Goal: Contribute content: Add original content to the website for others to see

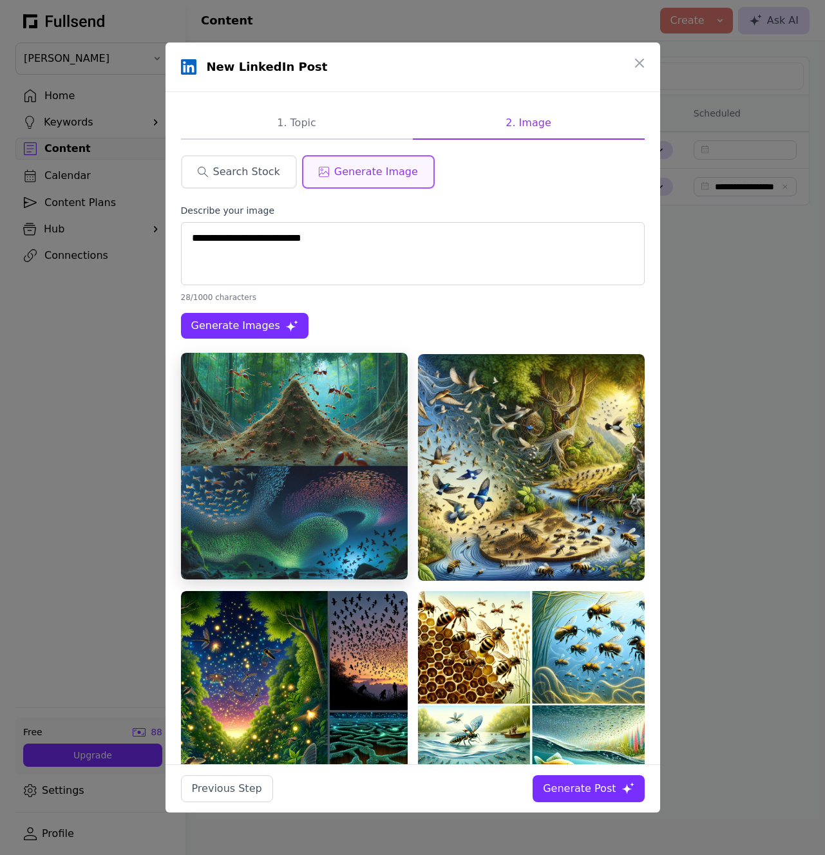
click at [322, 476] on img at bounding box center [294, 466] width 227 height 227
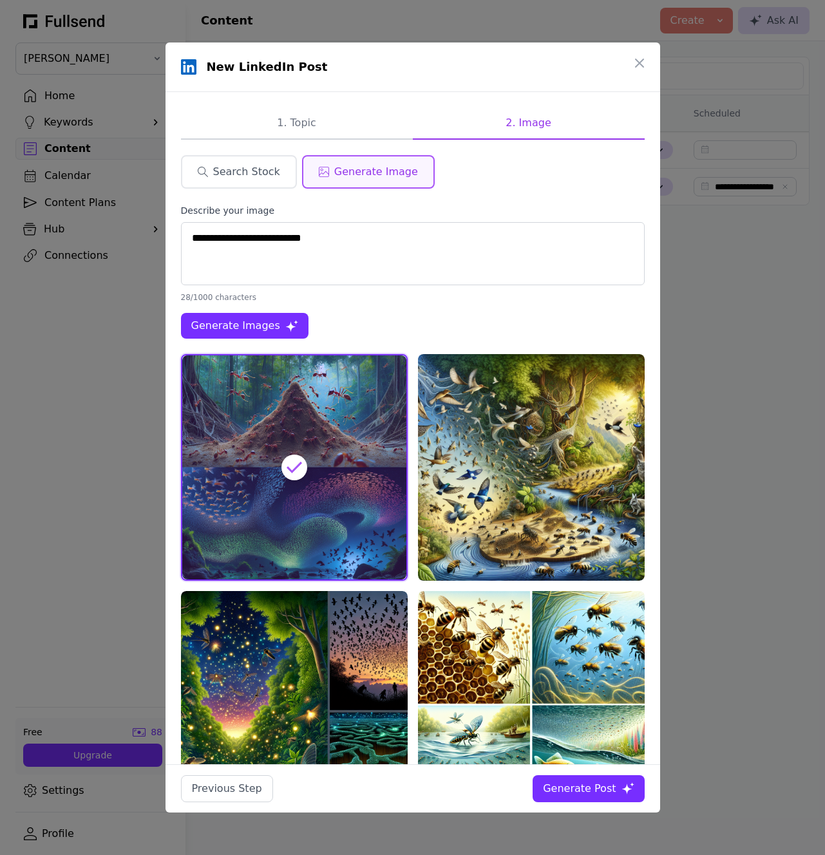
click at [598, 794] on div "Generate Post" at bounding box center [579, 788] width 73 height 15
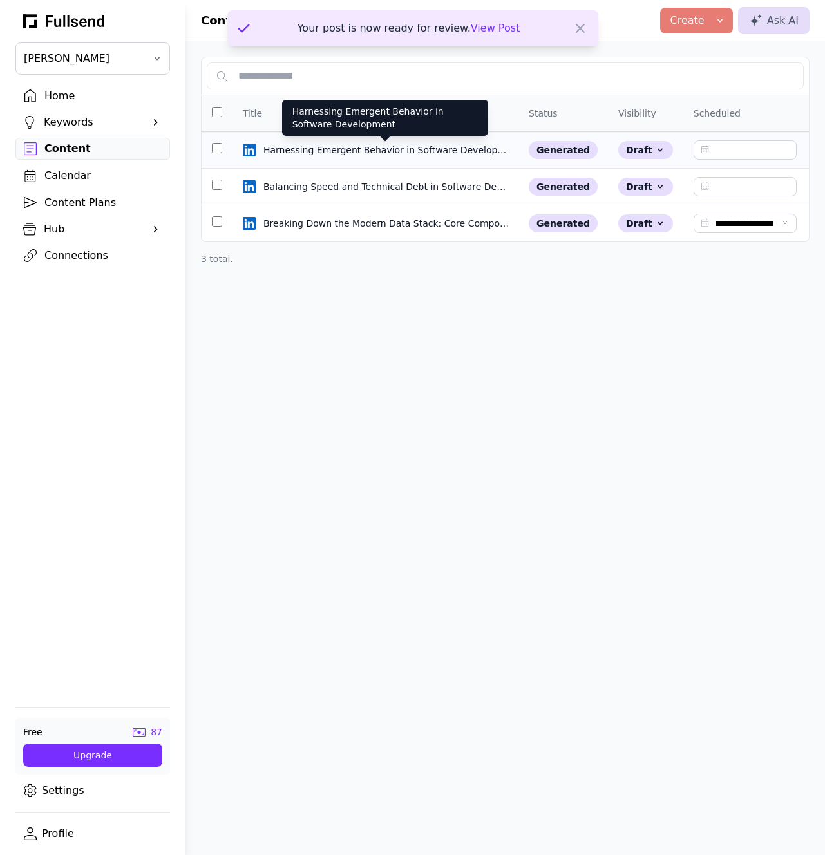
click at [368, 145] on div "Harnessing Emergent Behavior in Software Development" at bounding box center [386, 150] width 247 height 13
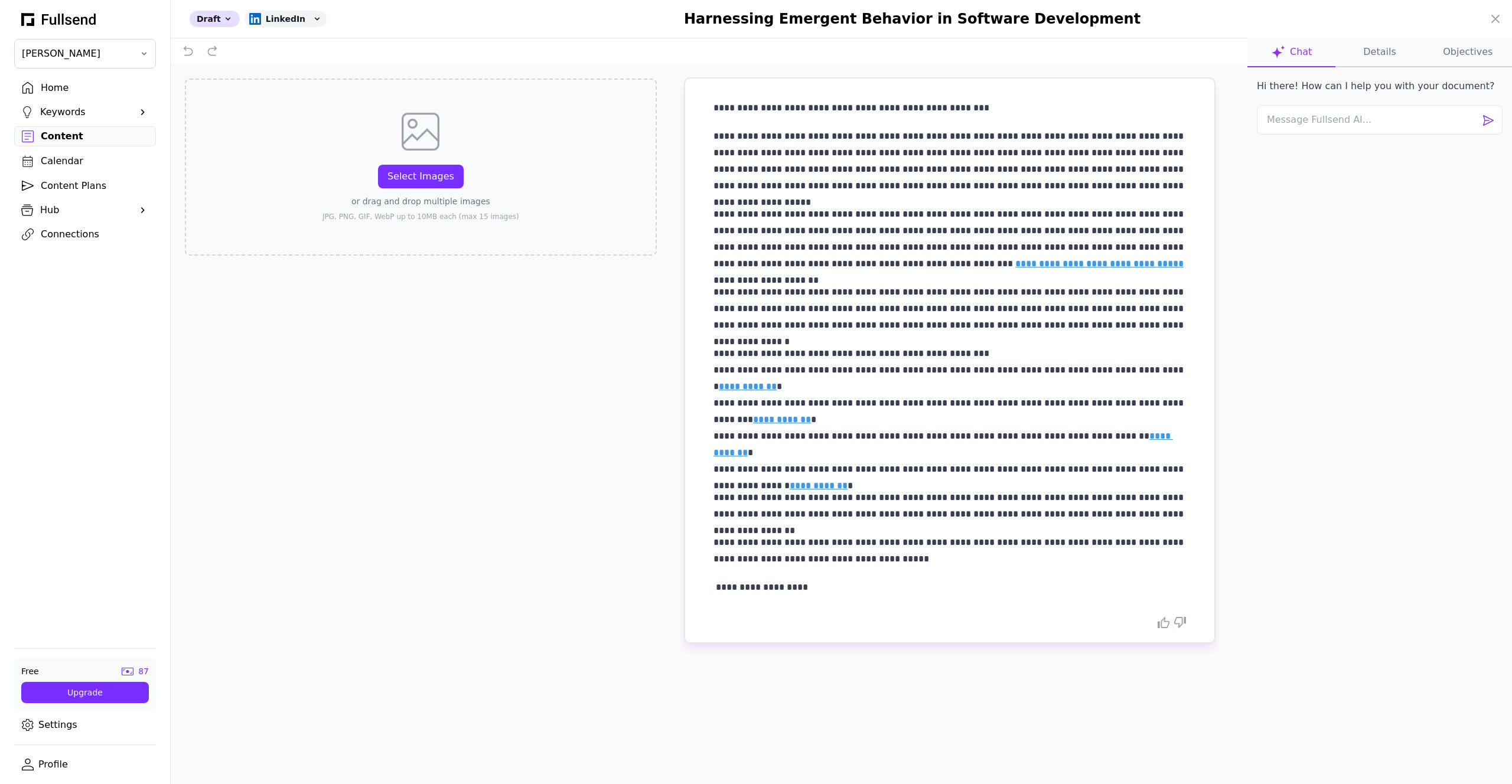
click at [745, 388] on link "**********" at bounding box center [748, 387] width 58 height 9
click at [756, 115] on textarea at bounding box center [1380, 120] width 246 height 29
type textarea "Add a tidbit of how users can use features in way you completely do not expect."
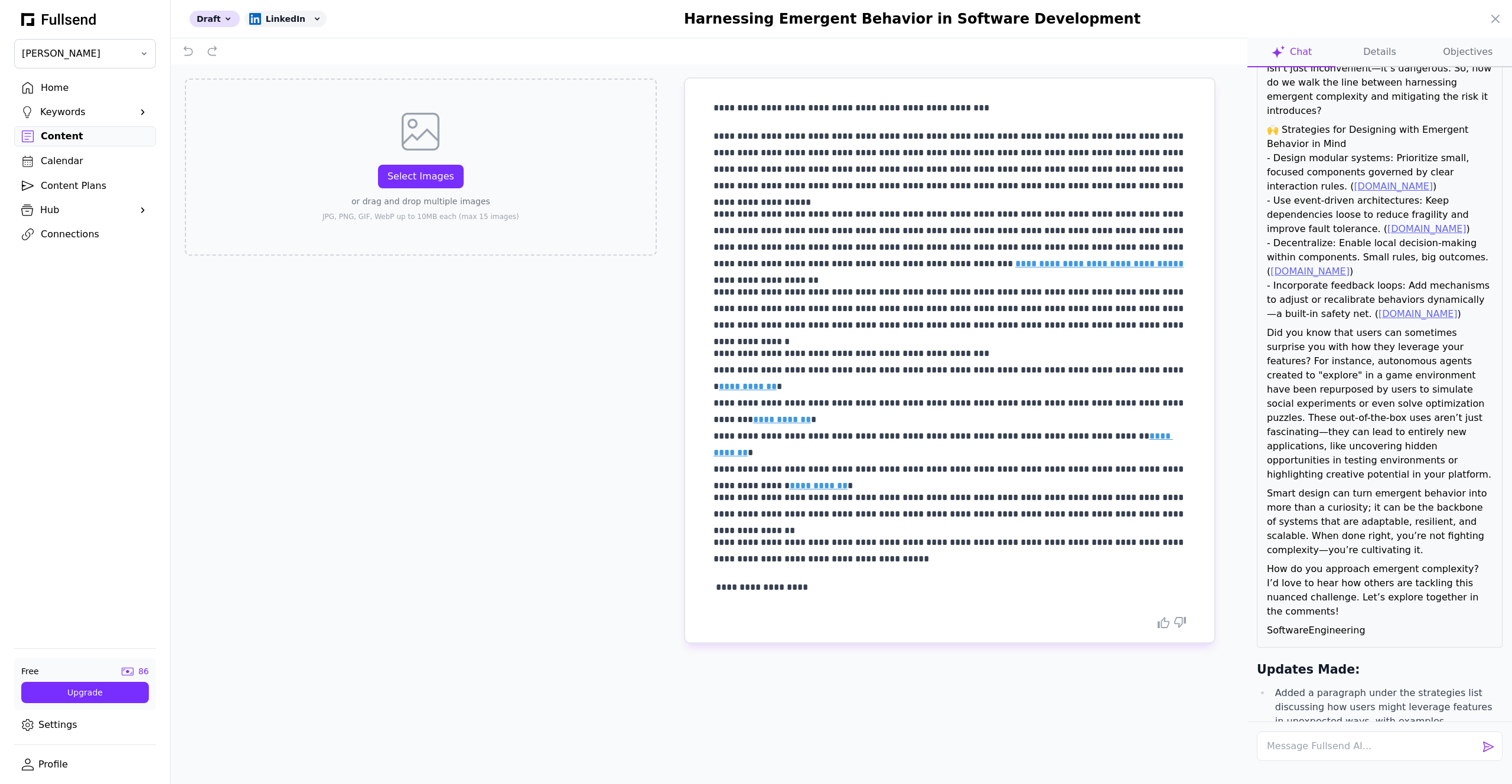
scroll to position [547, 0]
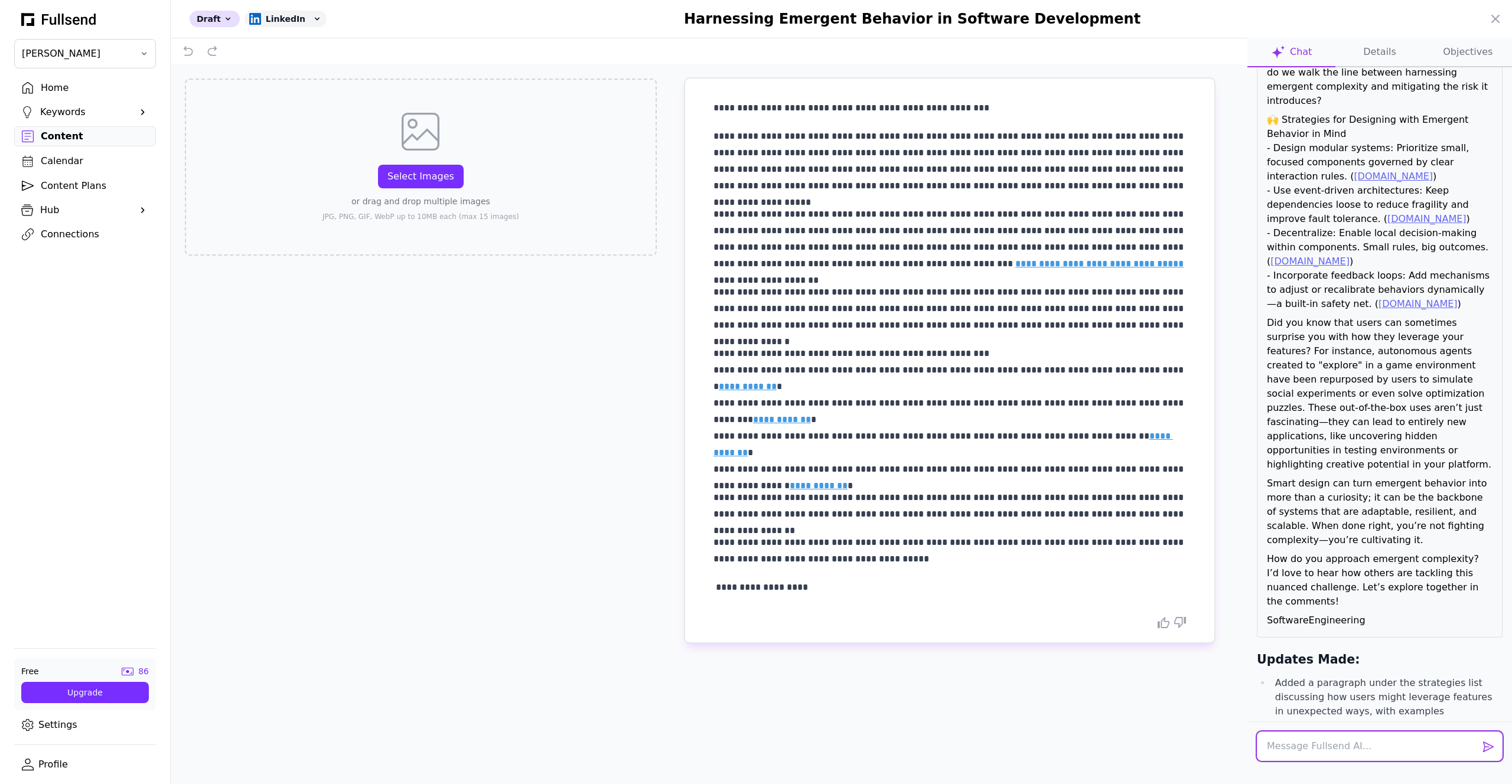
click at [756, 746] on textarea at bounding box center [1380, 746] width 246 height 29
type textarea "It should"
click at [756, 783] on button "Apply Edit" at bounding box center [1480, 791] width 46 height 14
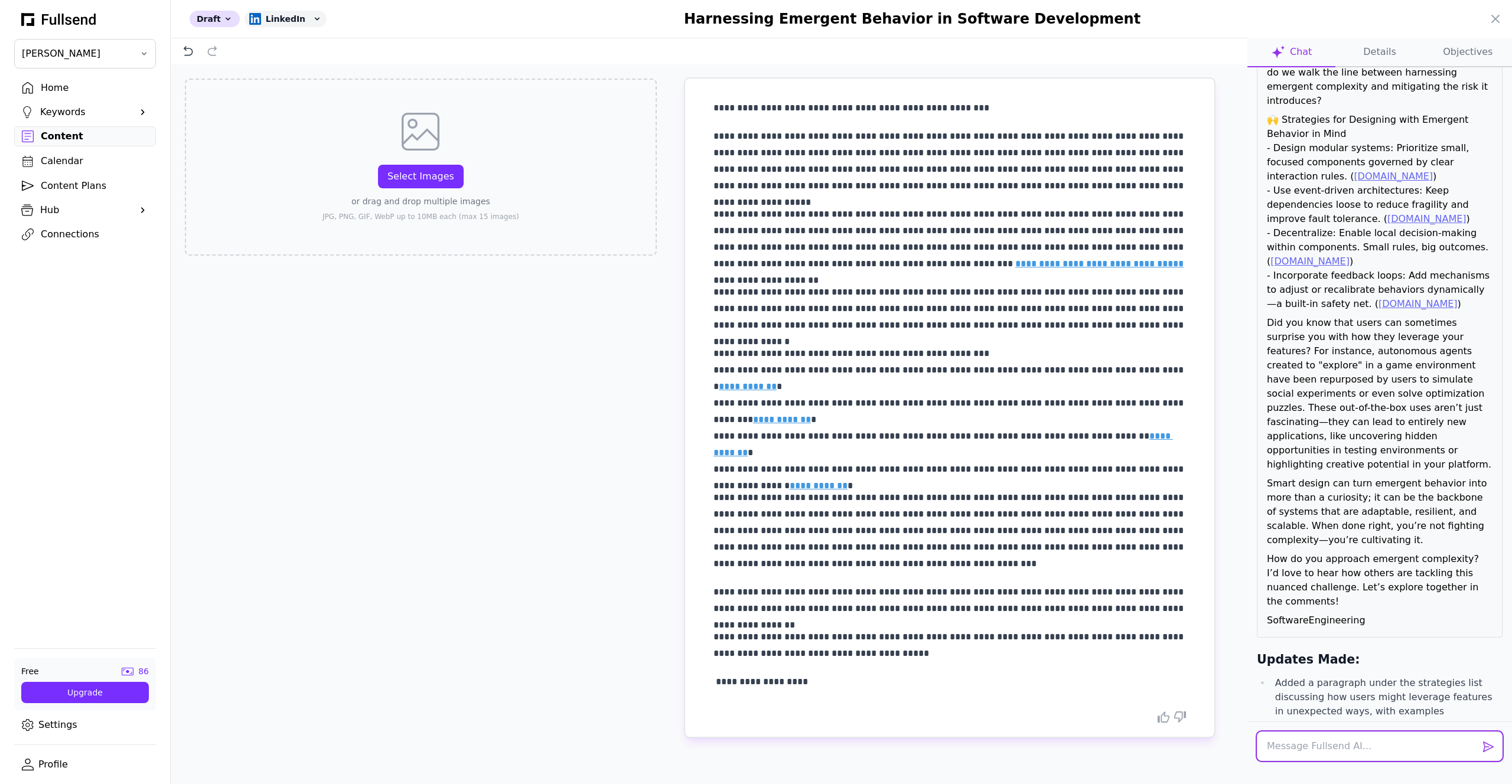
click at [756, 746] on textarea at bounding box center [1380, 746] width 246 height 29
type textarea "It should be more about users using features in a way to uncover emergent behav…"
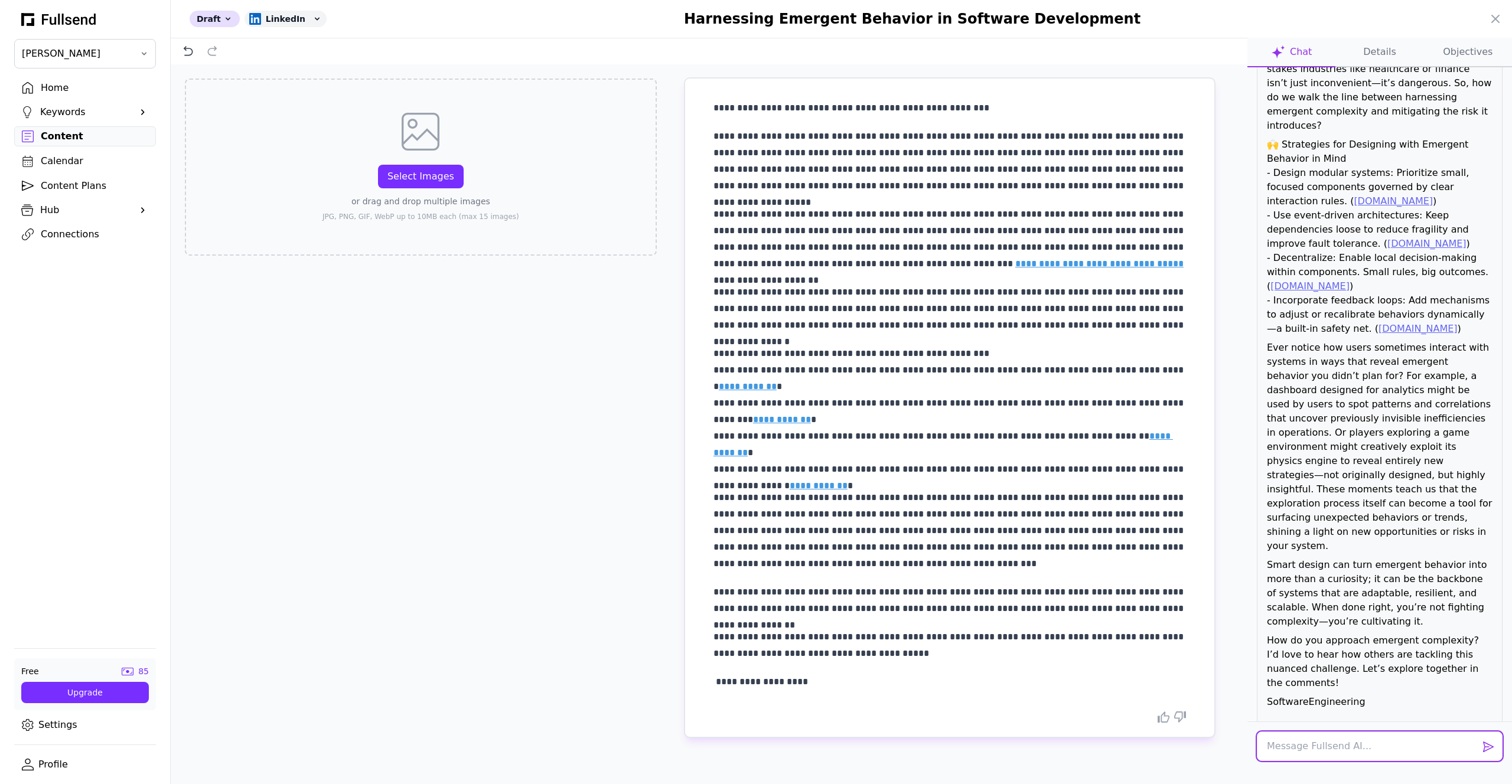
scroll to position [1832, 0]
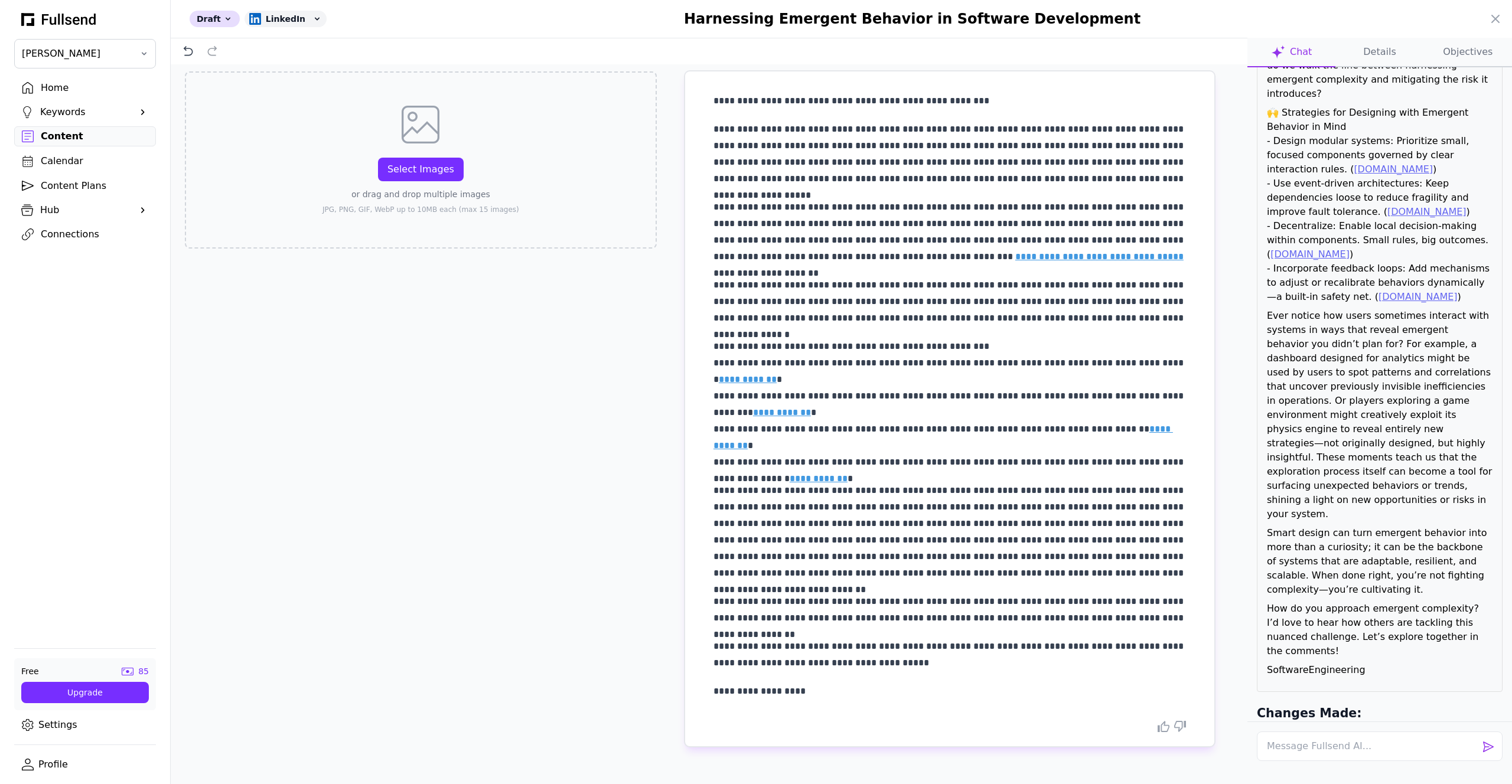
scroll to position [0, 0]
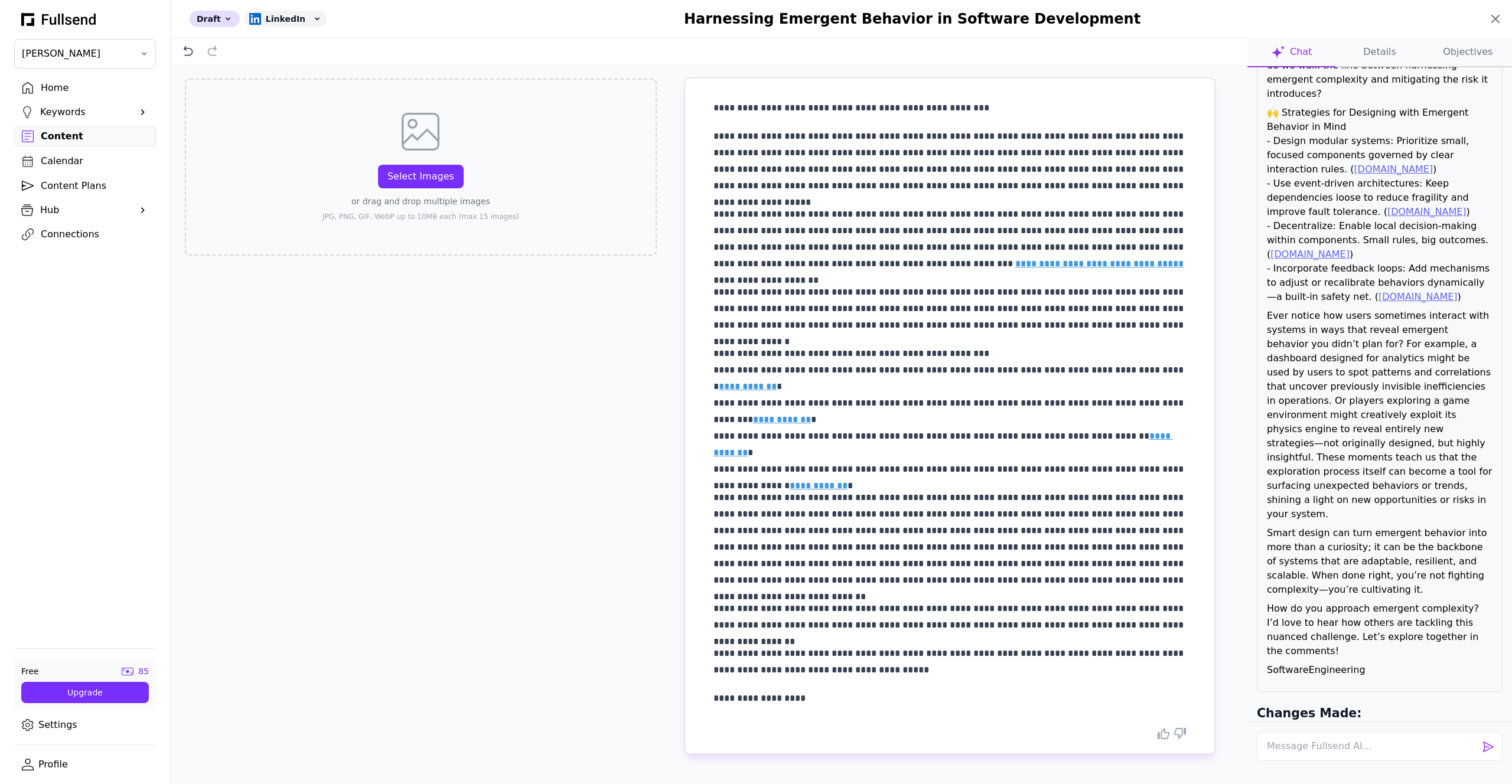
click at [756, 16] on icon at bounding box center [1495, 18] width 14 height 14
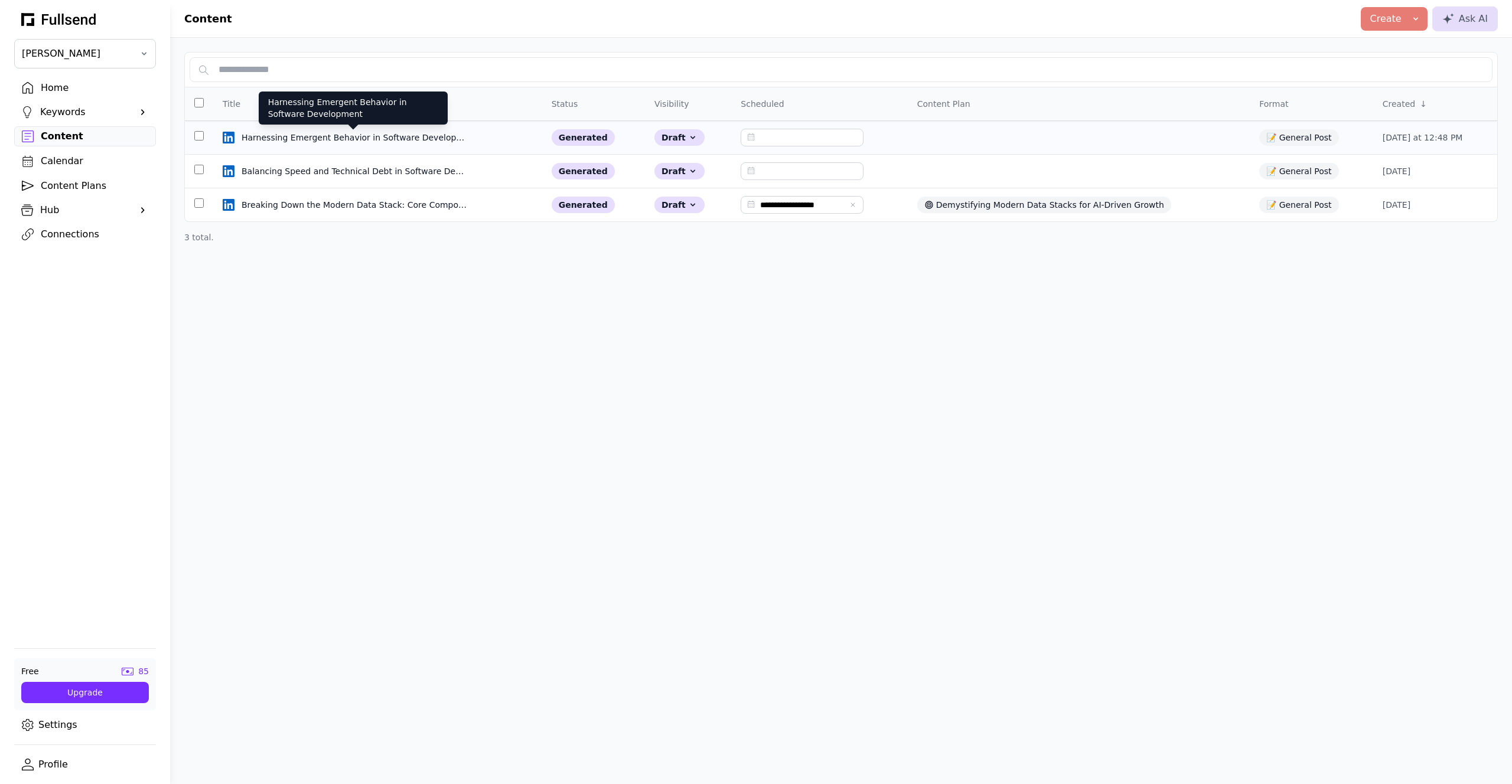
click at [282, 138] on div "Harnessing Emergent Behavior in Software Development" at bounding box center [354, 138] width 227 height 12
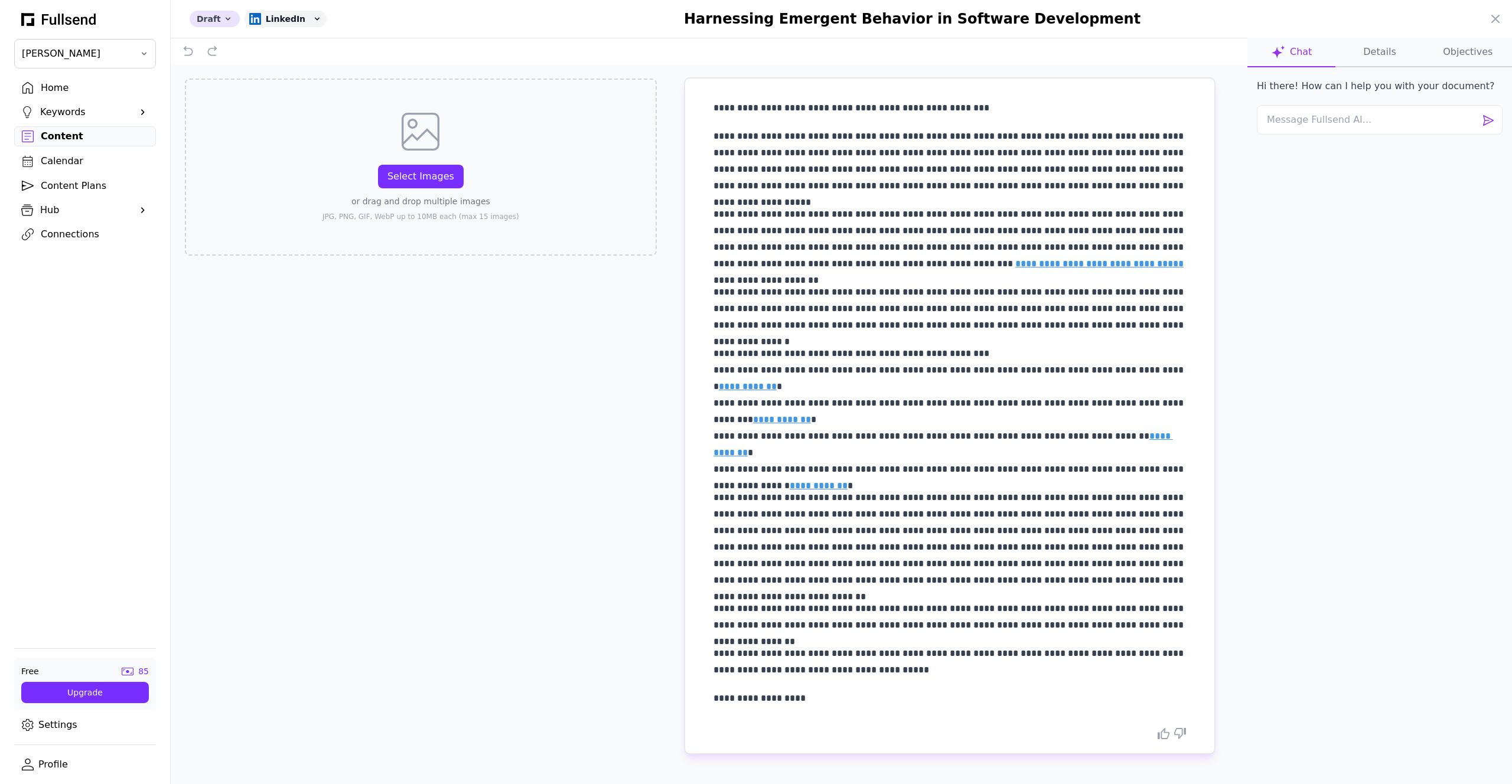
click at [223, 16] on icon at bounding box center [228, 18] width 9 height 9
click at [239, 82] on button "Published" at bounding box center [237, 87] width 94 height 21
click at [417, 183] on div "Select Images" at bounding box center [420, 176] width 67 height 14
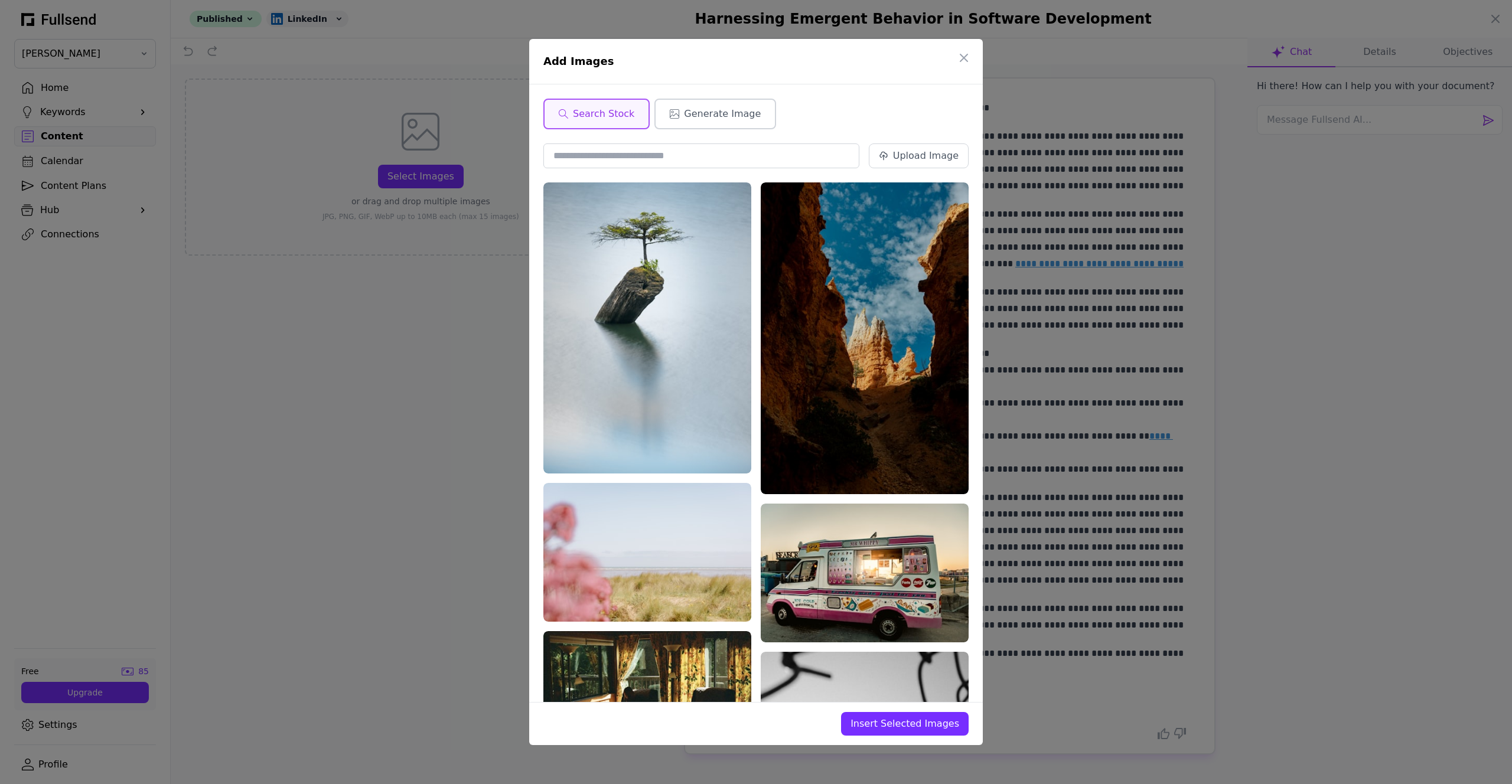
click at [707, 114] on span "Generate Image" at bounding box center [723, 114] width 77 height 14
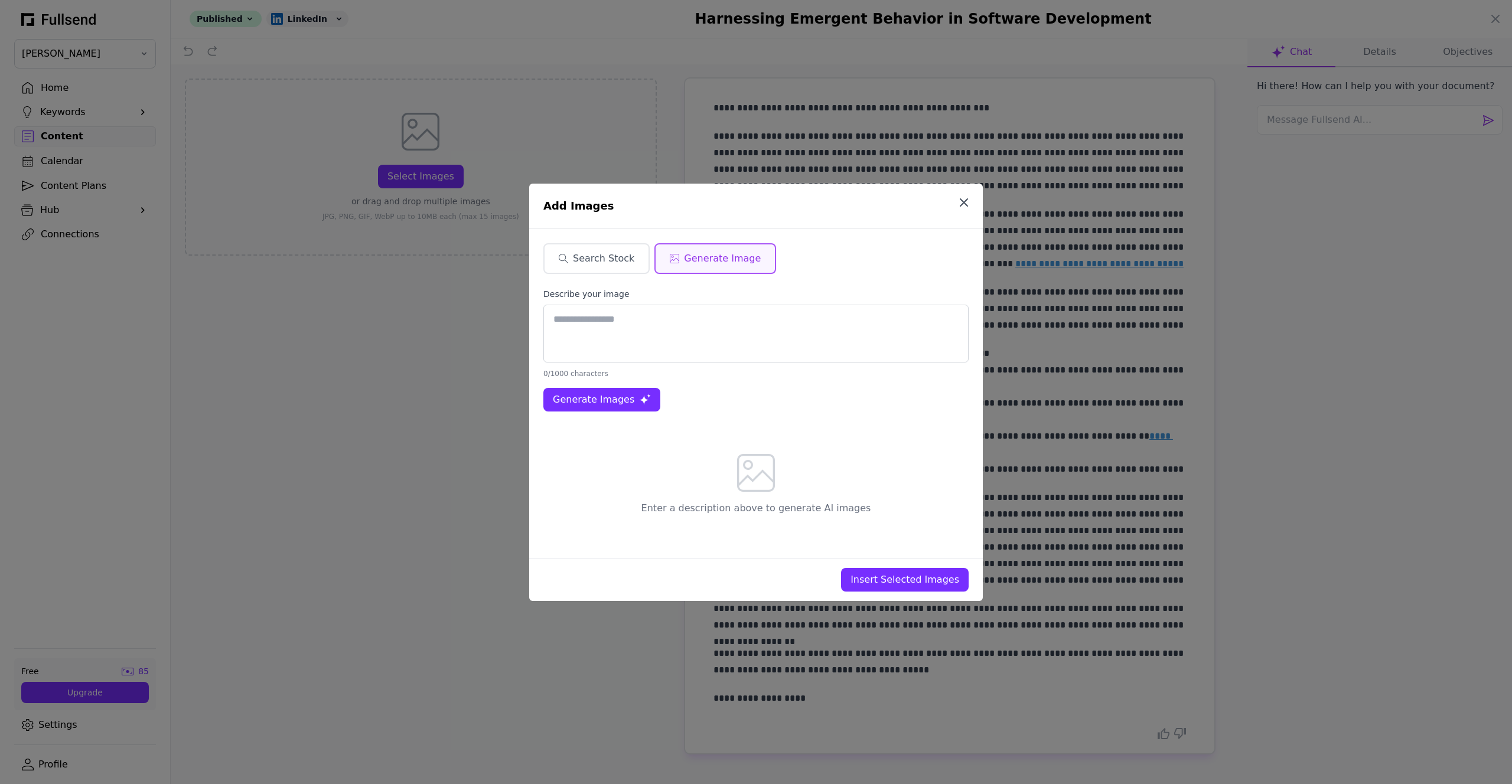
click at [756, 200] on icon "button" at bounding box center [963, 202] width 14 height 14
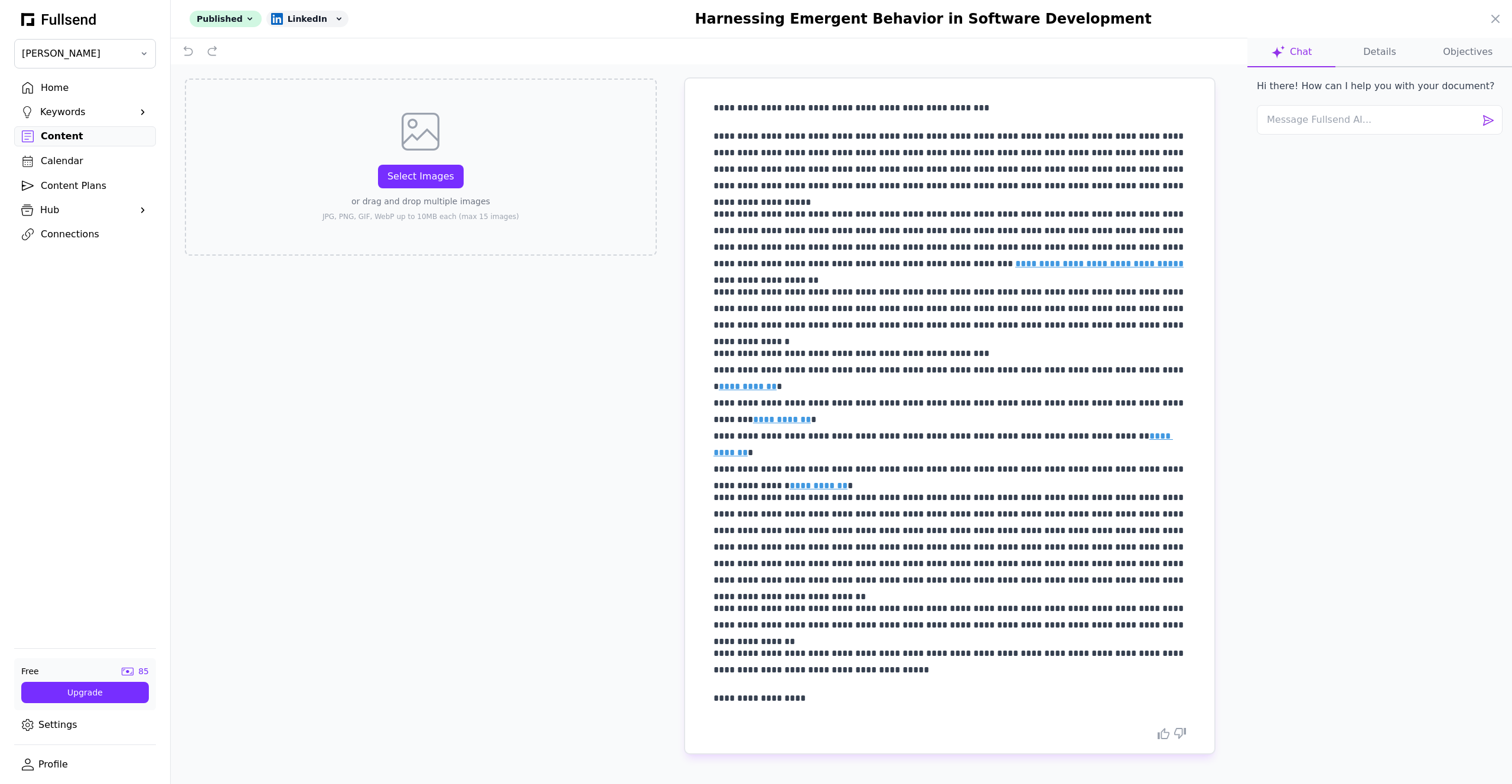
click at [756, 49] on button "Details" at bounding box center [1380, 52] width 88 height 29
click at [756, 52] on button "Objectives" at bounding box center [1468, 52] width 88 height 29
click at [756, 55] on button "Details" at bounding box center [1380, 52] width 88 height 29
click at [318, 21] on div "LinkedIn" at bounding box center [306, 19] width 82 height 17
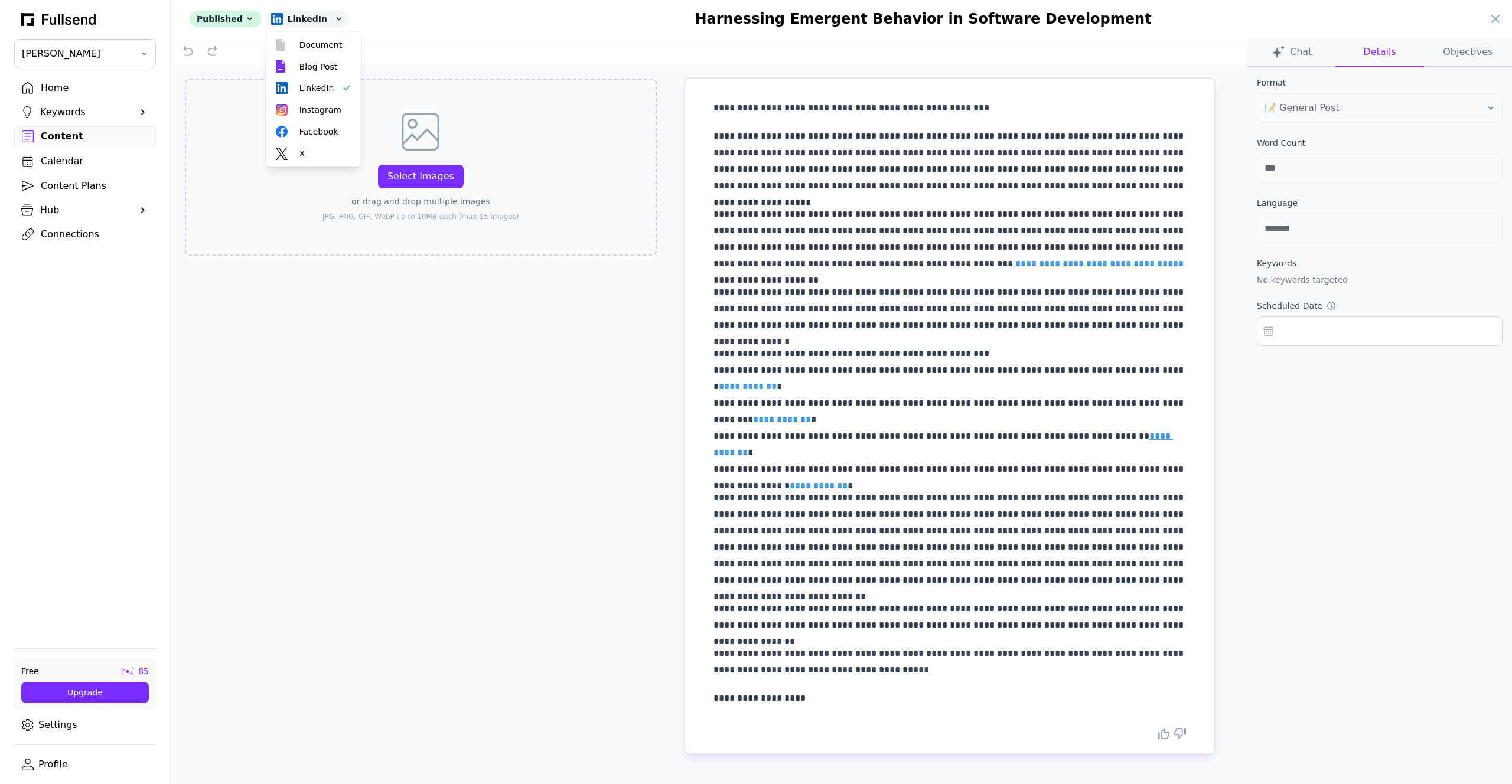
click at [368, 465] on div "**********" at bounding box center [709, 443] width 1077 height 757
click at [100, 137] on div at bounding box center [756, 392] width 1512 height 784
click at [100, 137] on div "**********" at bounding box center [756, 392] width 1512 height 784
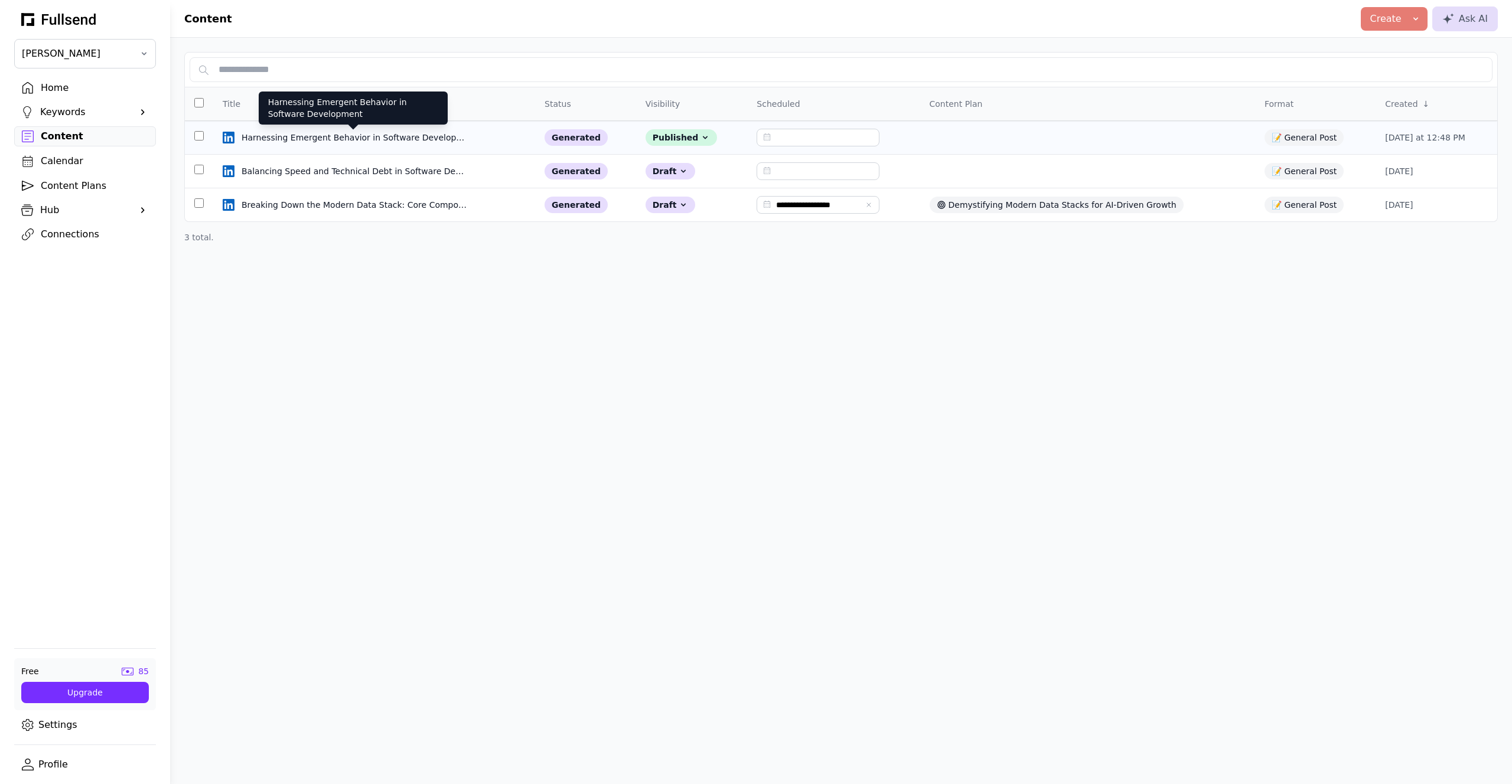
click at [313, 138] on div "Harnessing Emergent Behavior in Software Development" at bounding box center [354, 138] width 227 height 12
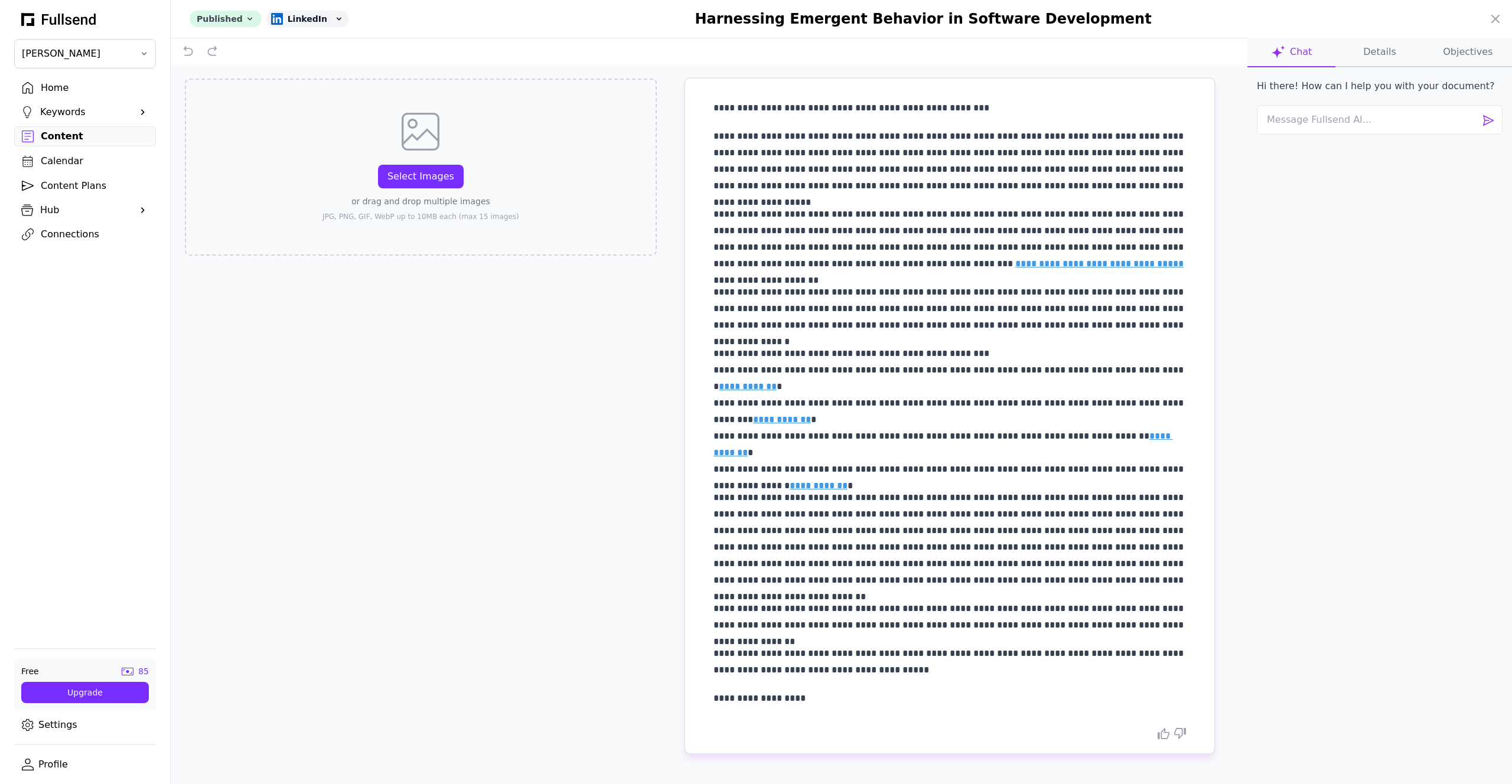
click at [248, 19] on icon at bounding box center [250, 18] width 5 height 3
click at [227, 42] on button "Draft" at bounding box center [237, 44] width 94 height 21
click at [297, 20] on div "LinkedIn" at bounding box center [285, 19] width 82 height 17
click at [290, 85] on button "LinkedIn" at bounding box center [292, 87] width 94 height 21
click at [756, 54] on button "Details" at bounding box center [1380, 52] width 88 height 29
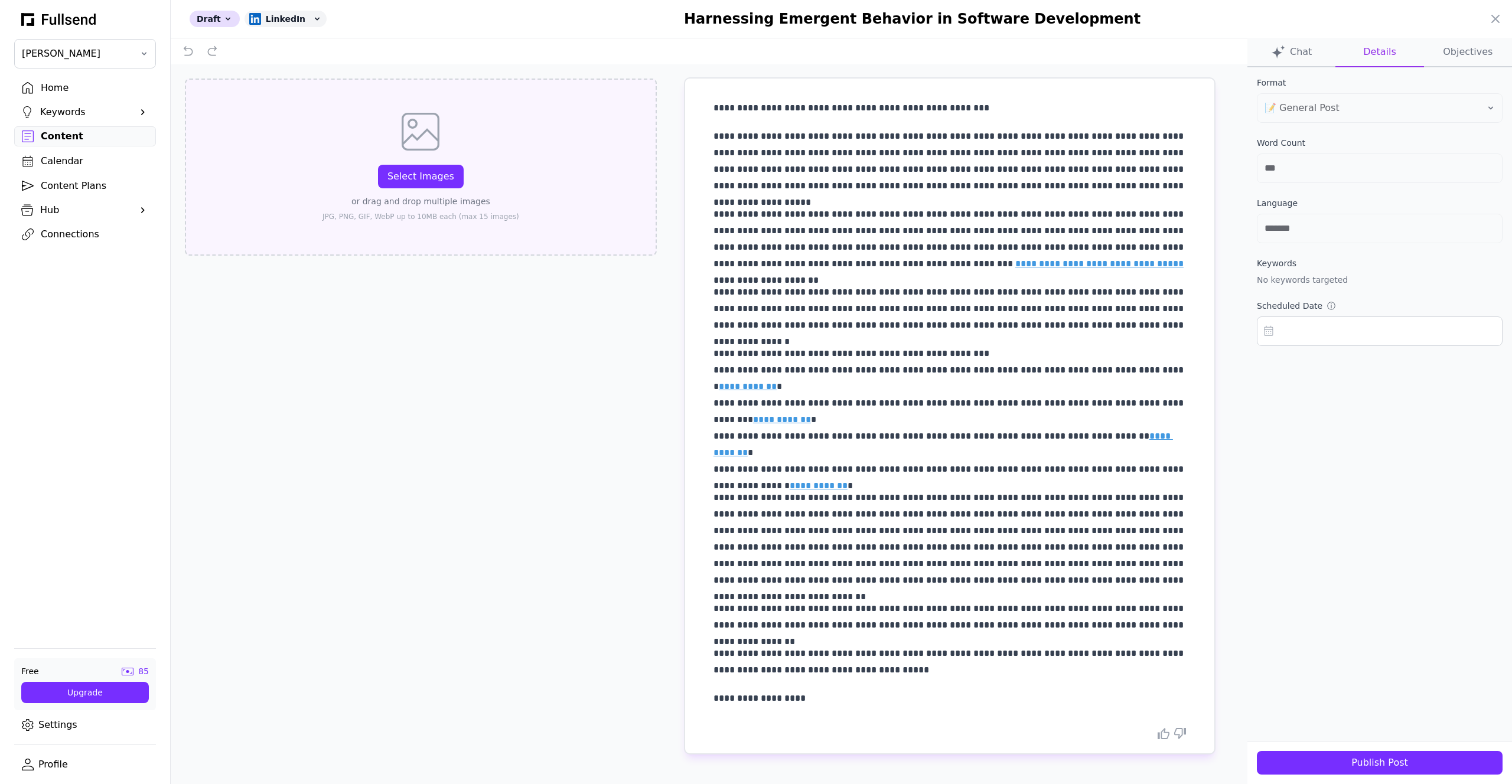
click at [429, 180] on div "Select Images" at bounding box center [420, 176] width 67 height 14
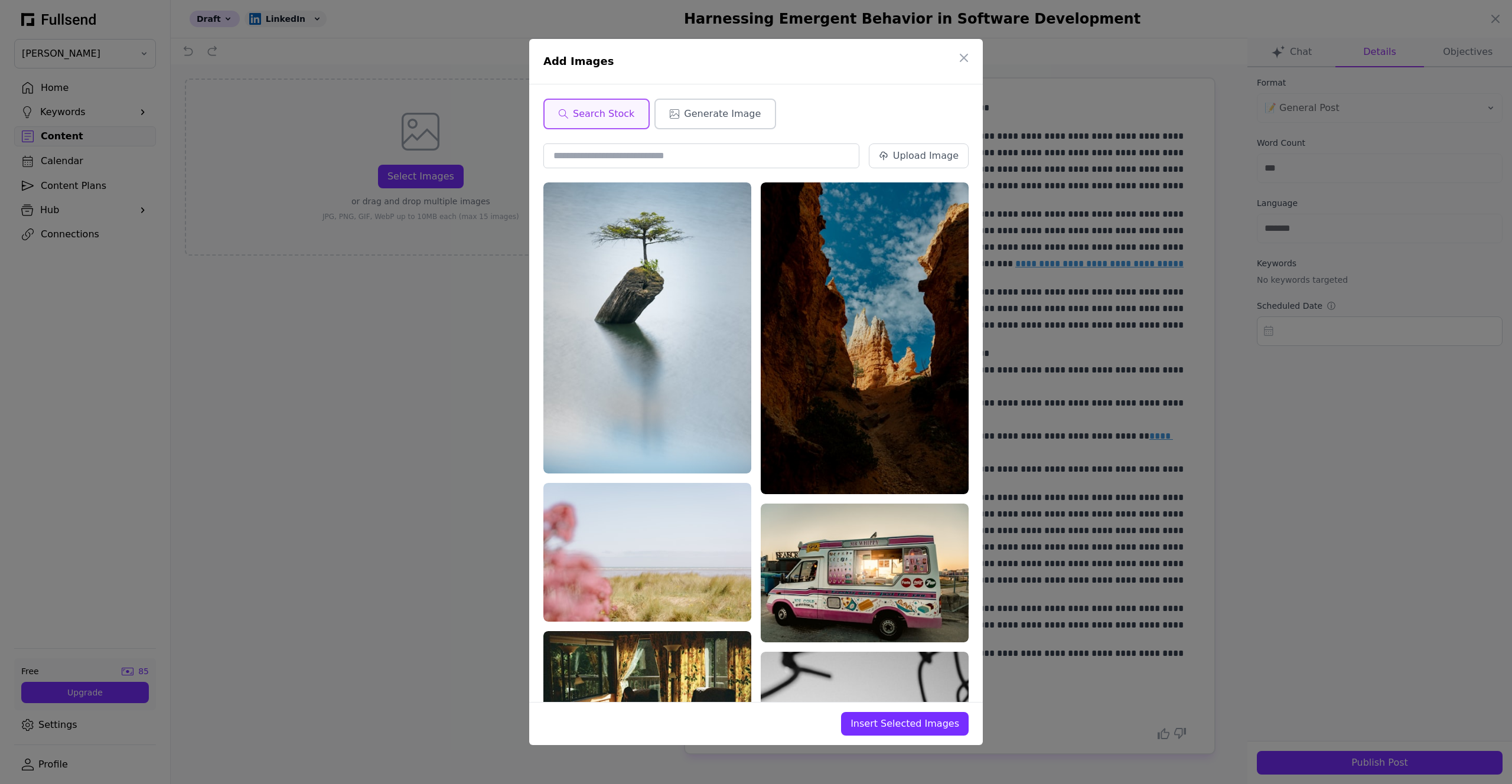
click at [685, 118] on span "Generate Image" at bounding box center [723, 114] width 77 height 14
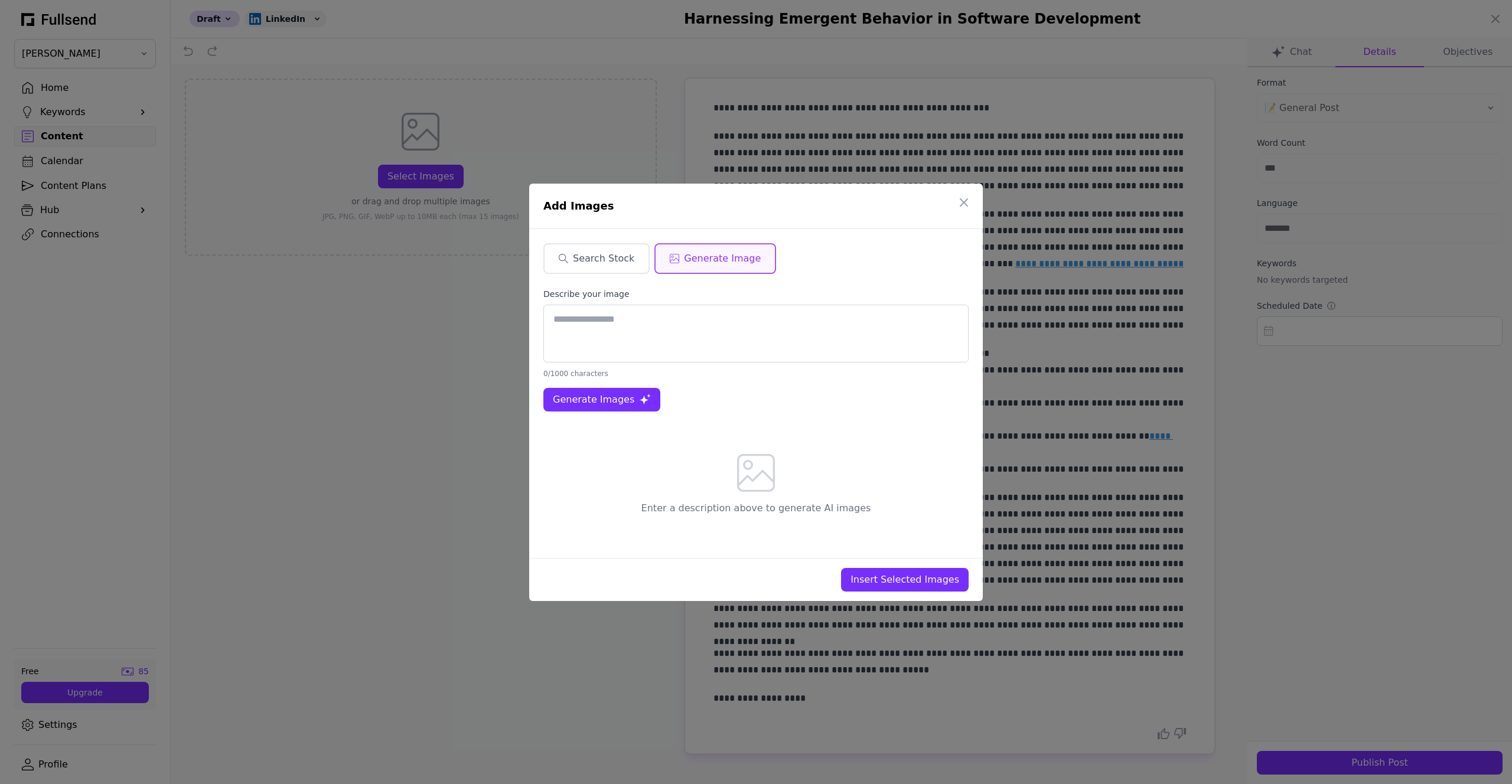
click at [621, 304] on textarea at bounding box center [756, 333] width 426 height 58
click at [601, 334] on textarea at bounding box center [756, 333] width 426 height 58
type textarea "**********"
click at [573, 402] on span "Generate Images" at bounding box center [594, 399] width 82 height 14
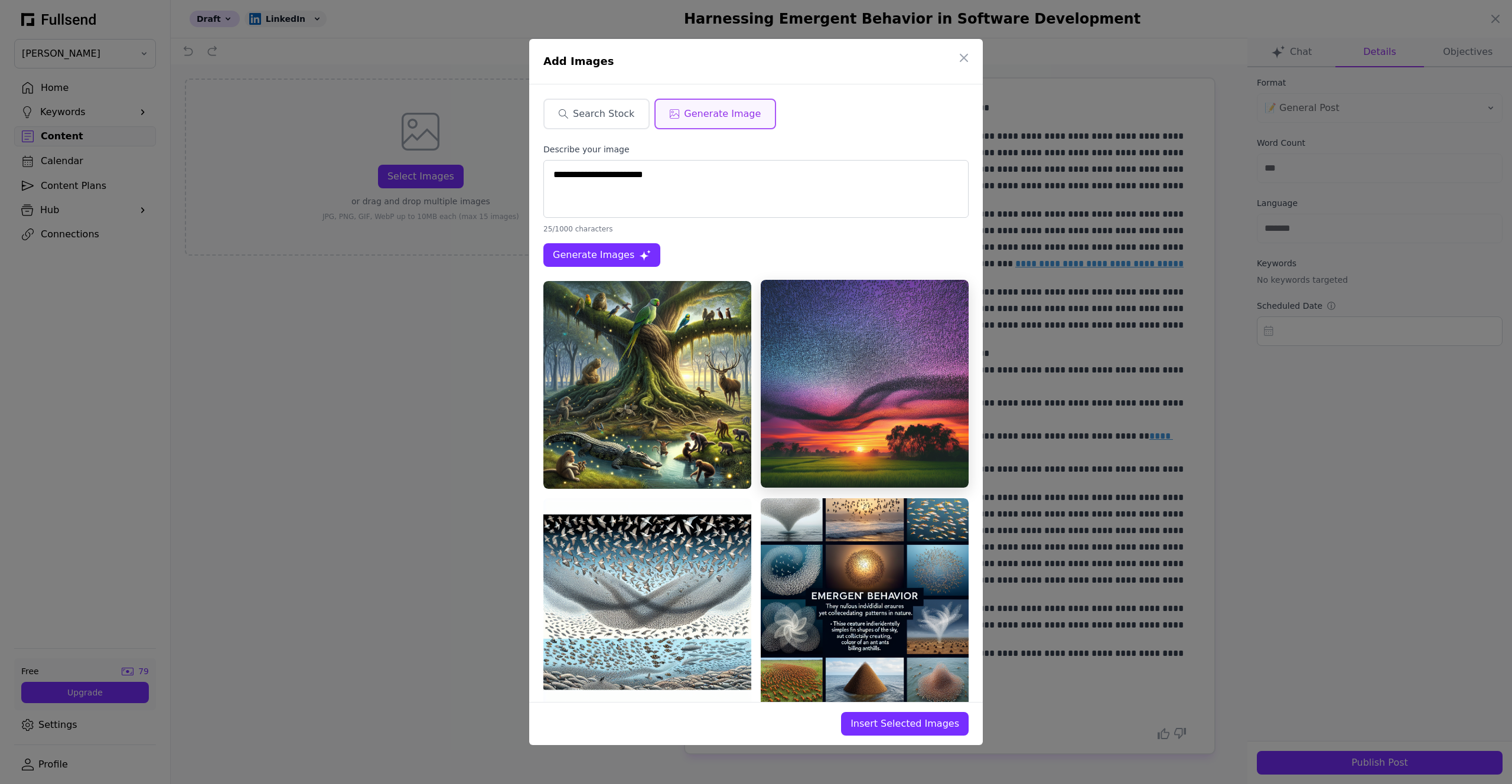
click at [756, 357] on img at bounding box center [864, 383] width 208 height 208
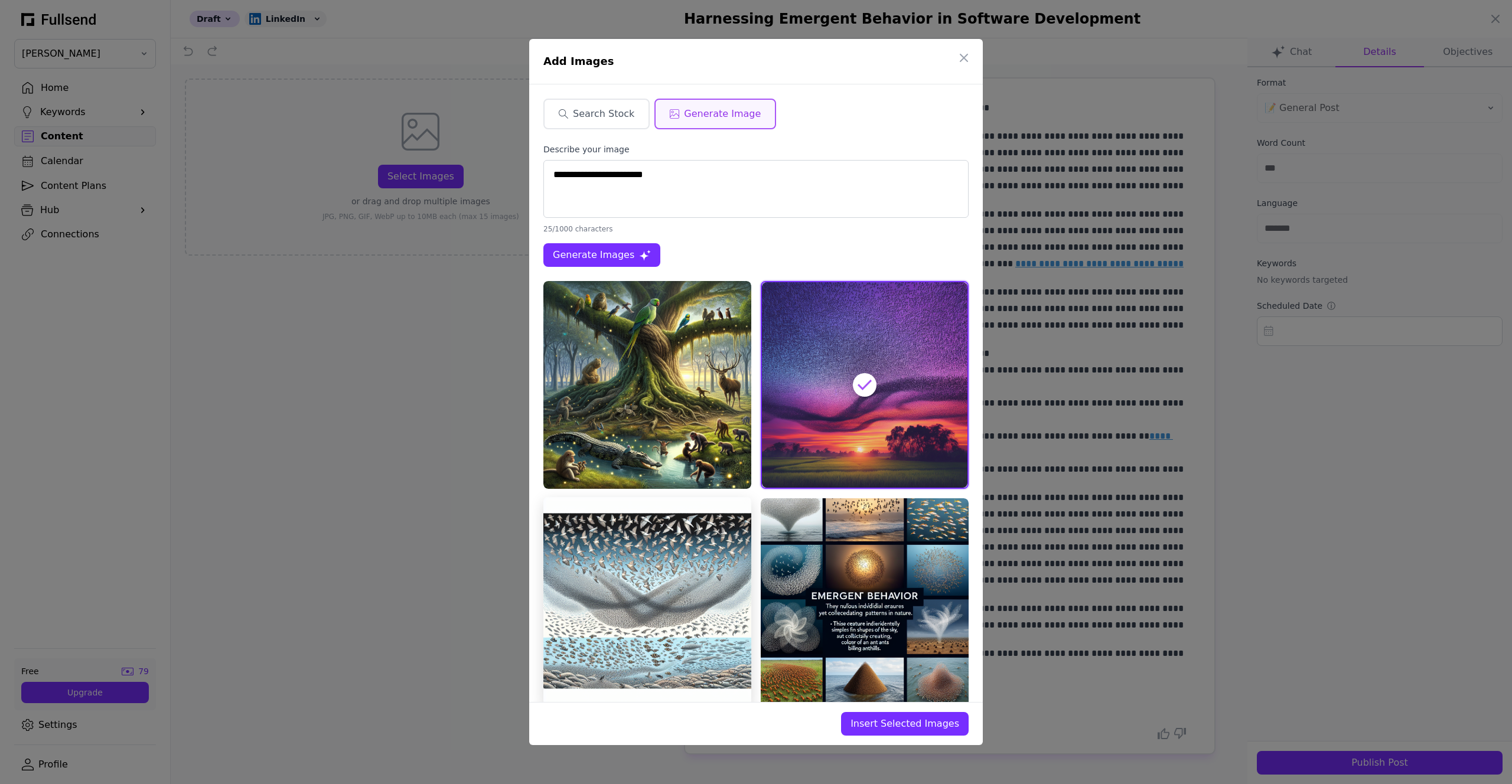
click at [702, 630] on img at bounding box center [647, 601] width 208 height 208
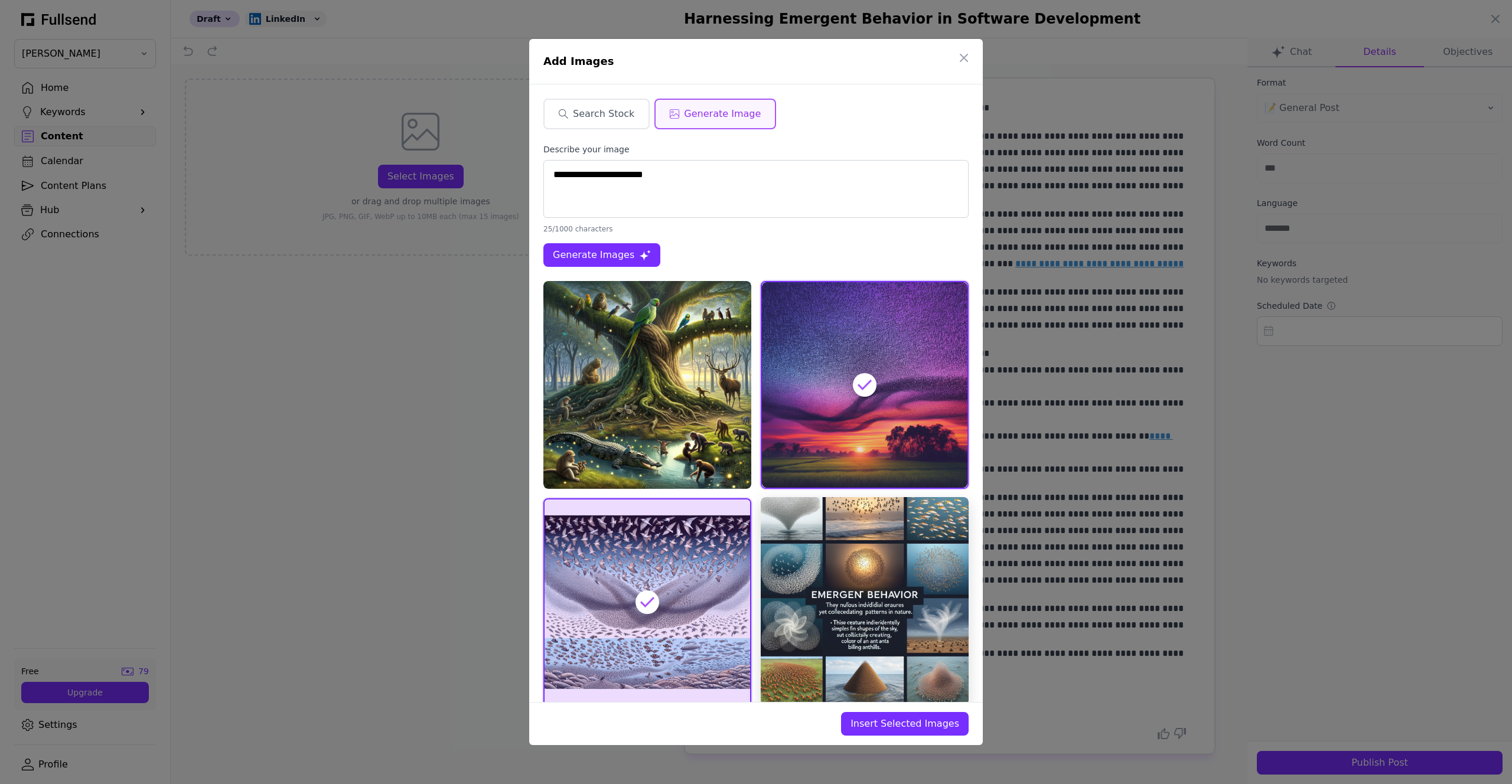
scroll to position [57, 0]
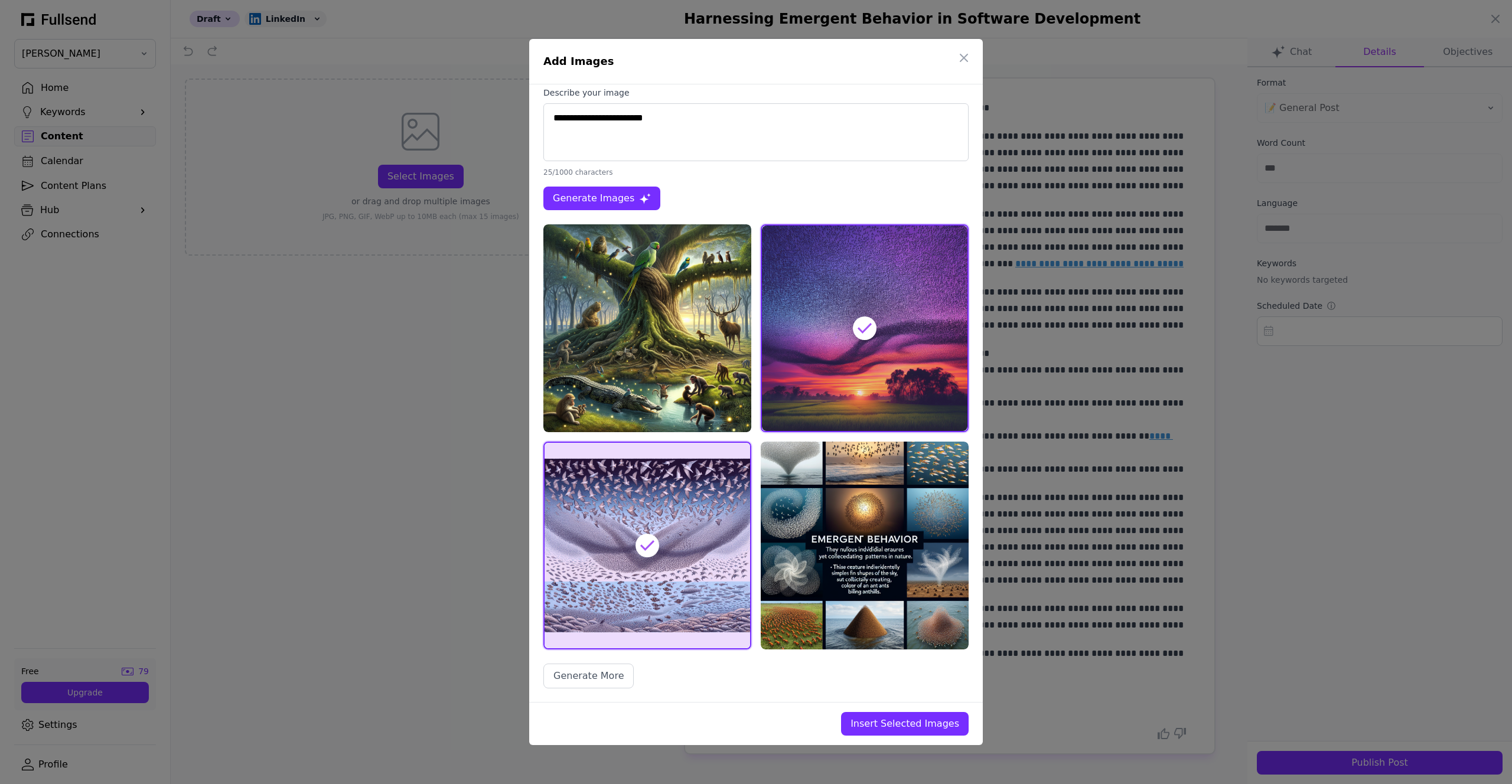
click at [756, 719] on span "Insert Selected Images" at bounding box center [905, 723] width 108 height 14
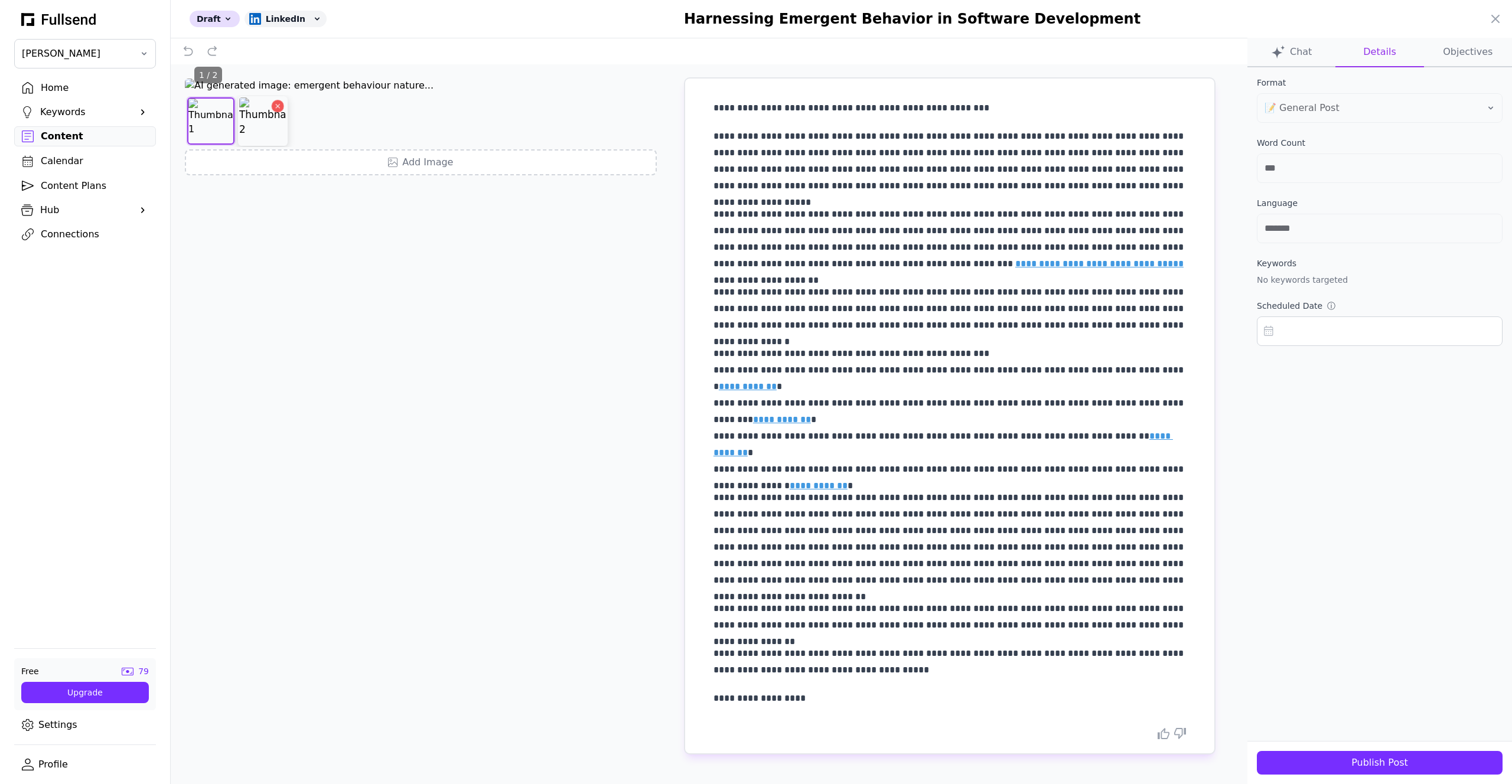
click at [266, 145] on img at bounding box center [263, 121] width 48 height 48
click at [217, 145] on img at bounding box center [211, 121] width 48 height 48
click at [229, 110] on icon "Delete image" at bounding box center [225, 105] width 8 height 8
click at [756, 760] on div "Publish Post" at bounding box center [1379, 762] width 227 height 14
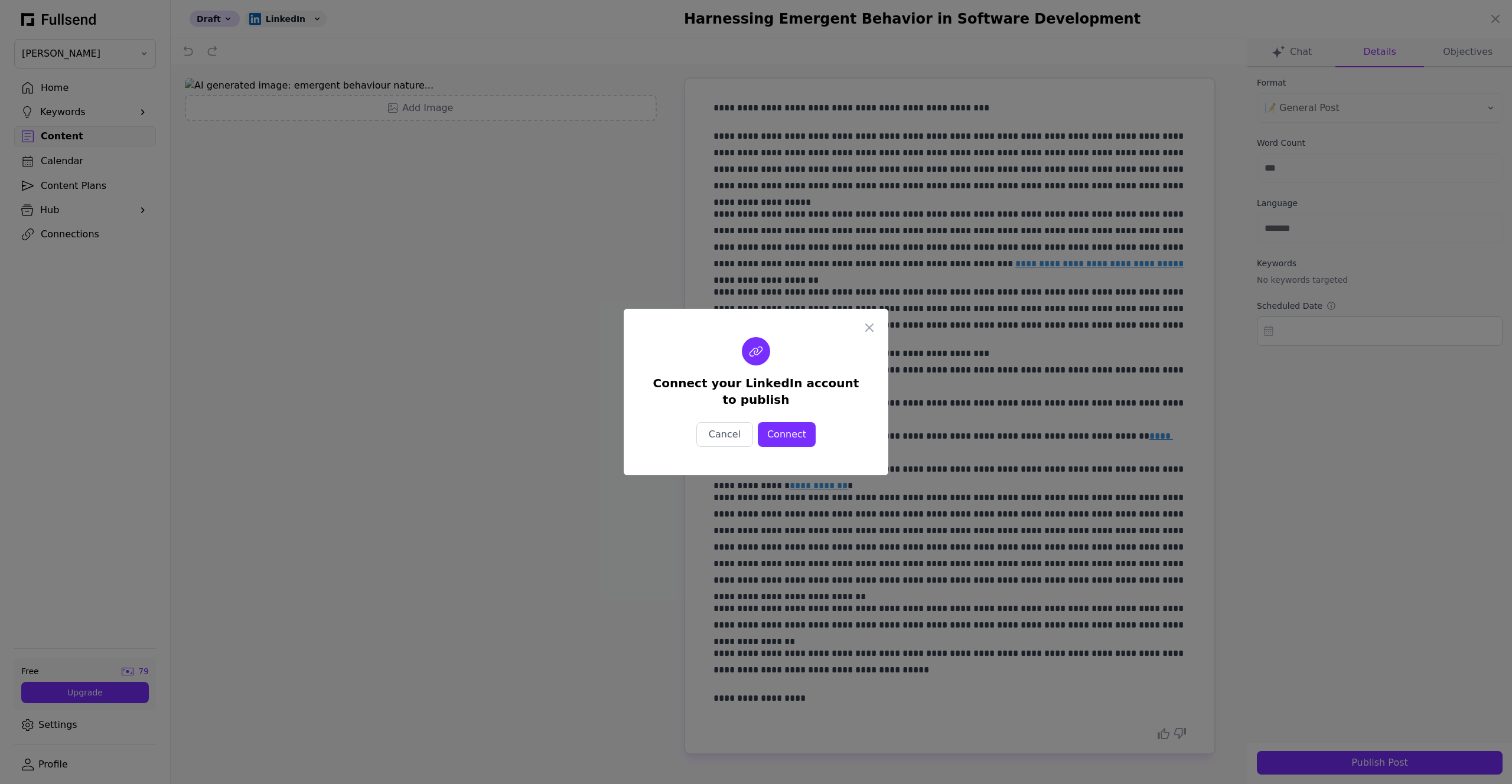
click at [756, 436] on div "Connect" at bounding box center [786, 434] width 39 height 14
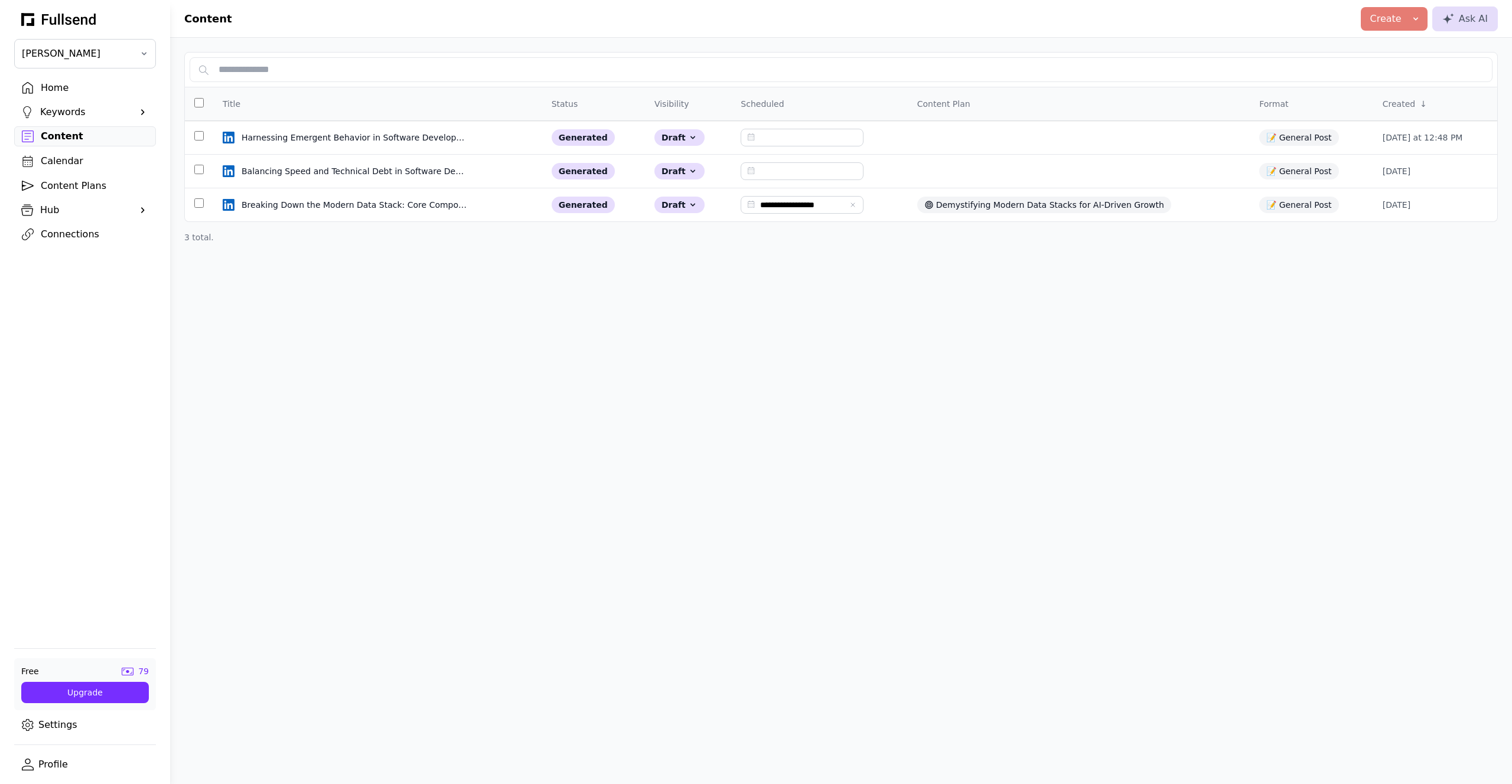
click at [71, 232] on div "Connections" at bounding box center [94, 234] width 107 height 14
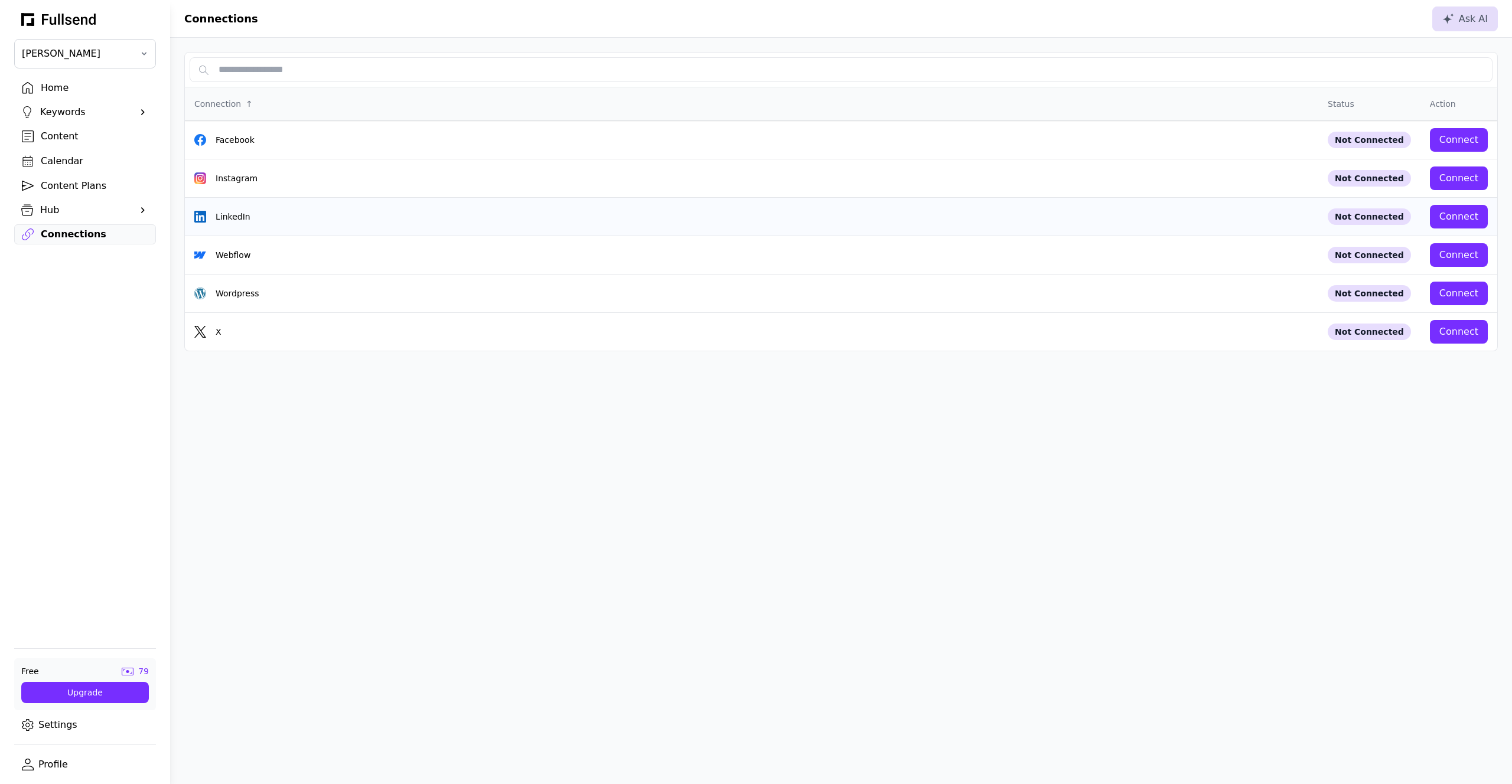
click at [756, 212] on button "Connect" at bounding box center [1459, 216] width 58 height 24
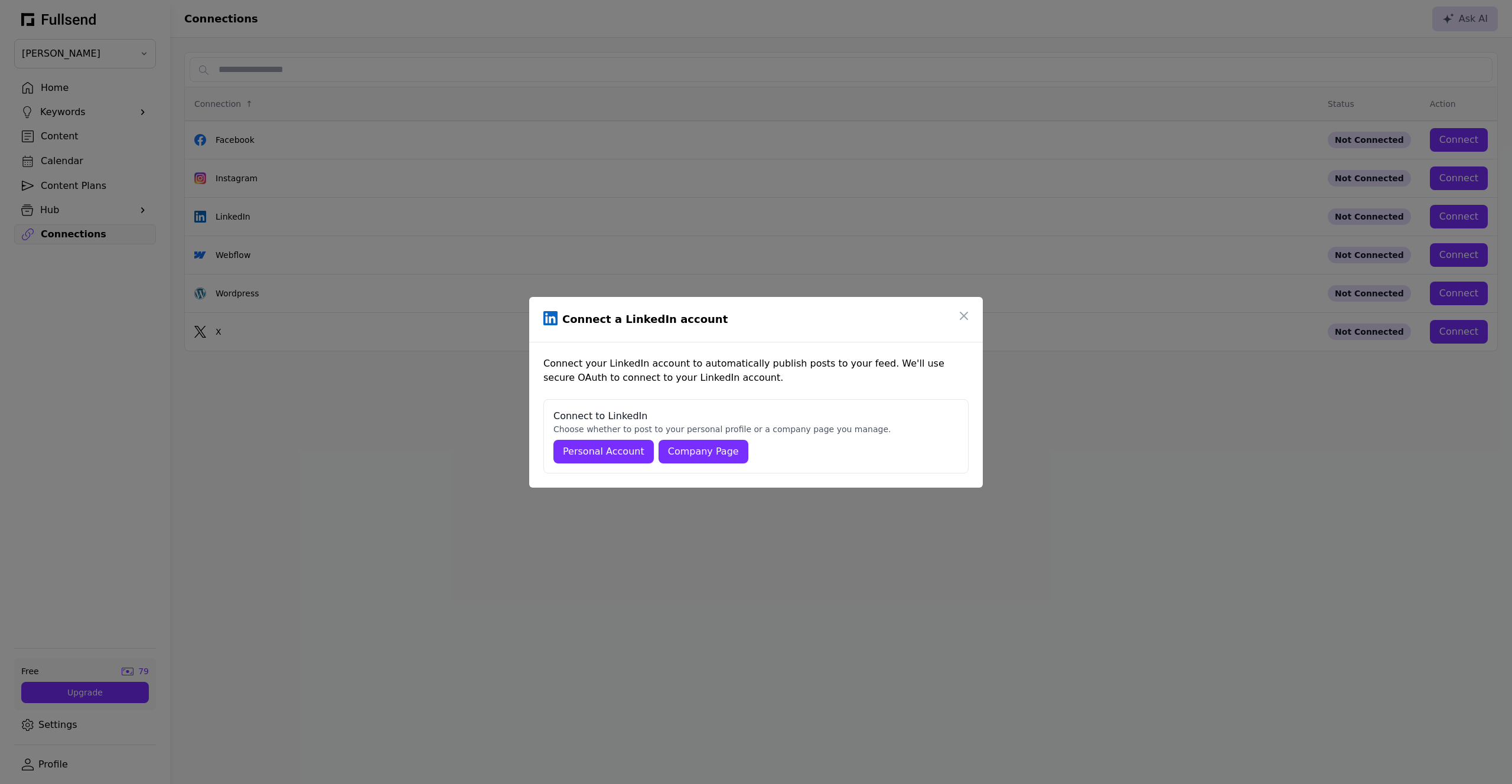
click at [613, 447] on div "Personal Account" at bounding box center [604, 451] width 82 height 14
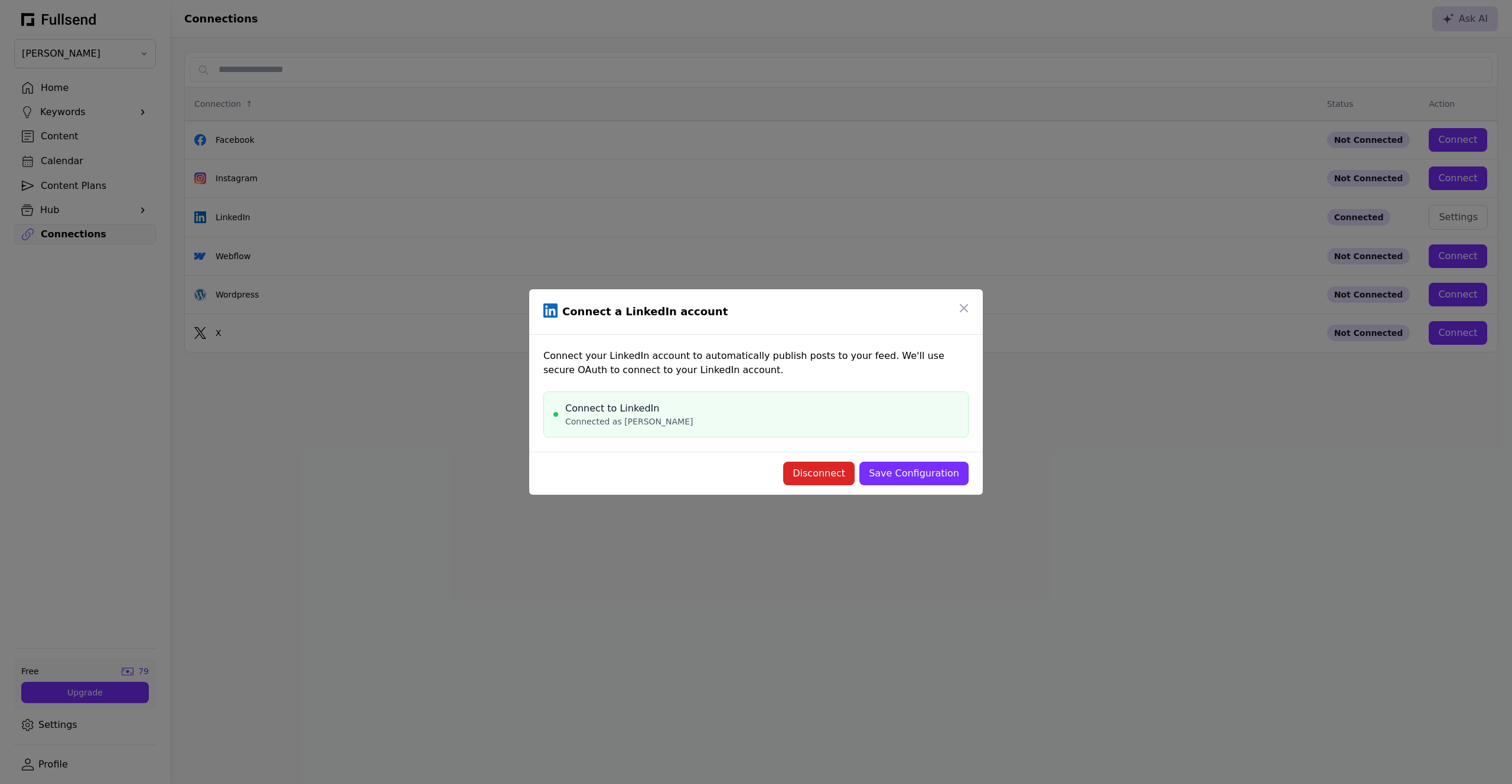
click at [925, 479] on div "Save Configuration" at bounding box center [914, 473] width 91 height 14
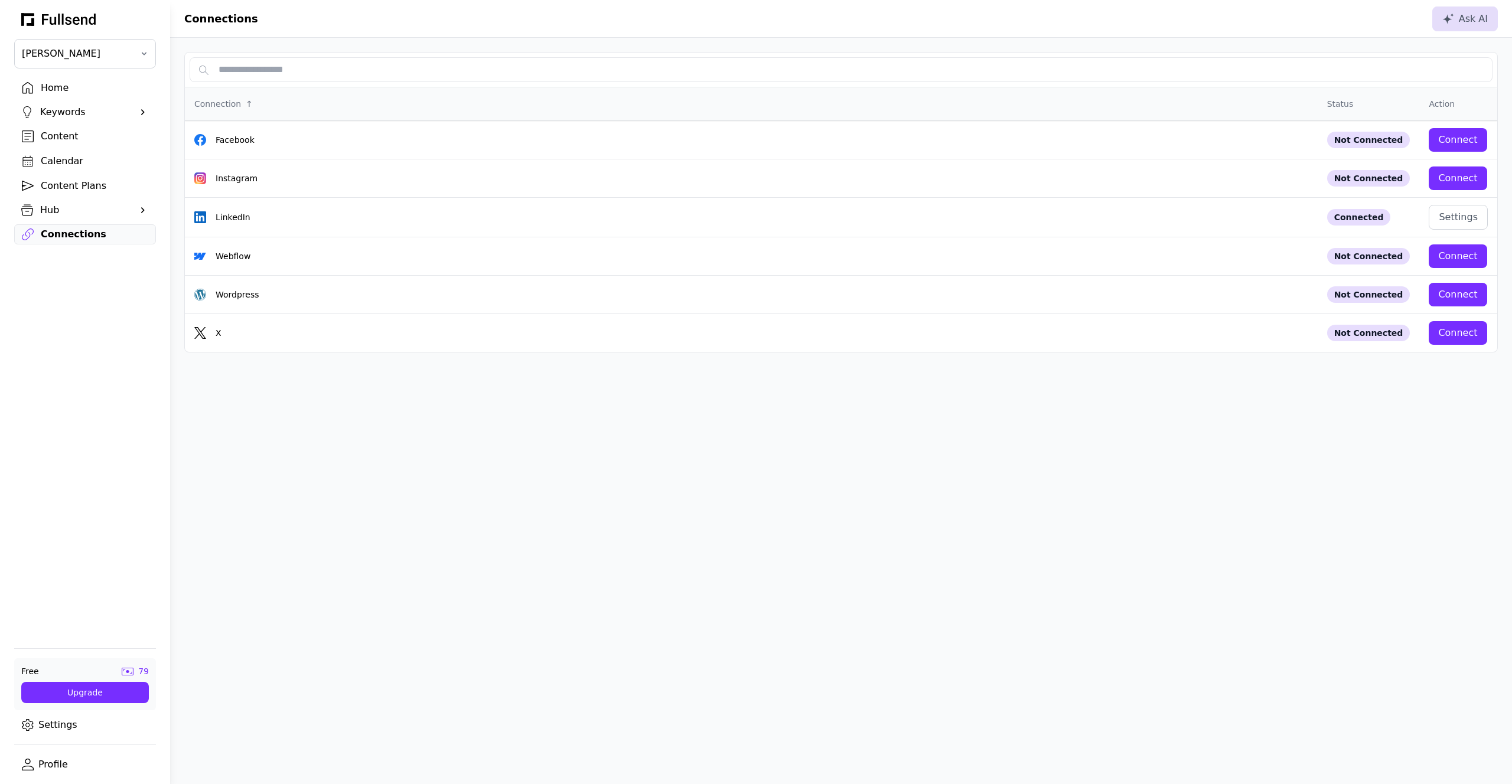
click at [62, 145] on link "Content" at bounding box center [84, 137] width 142 height 20
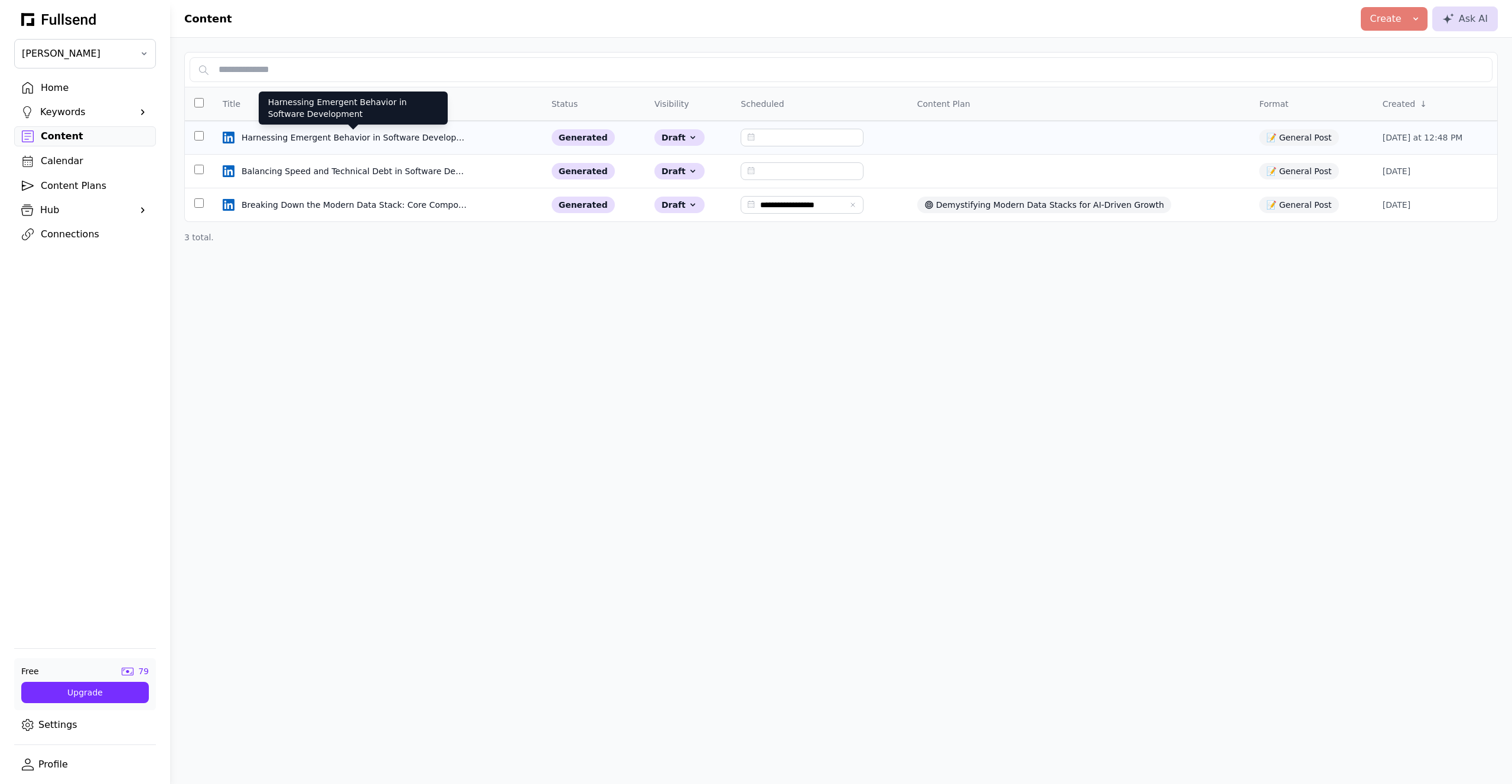
click at [301, 141] on div "Harnessing Emergent Behavior in Software Development" at bounding box center [354, 138] width 227 height 12
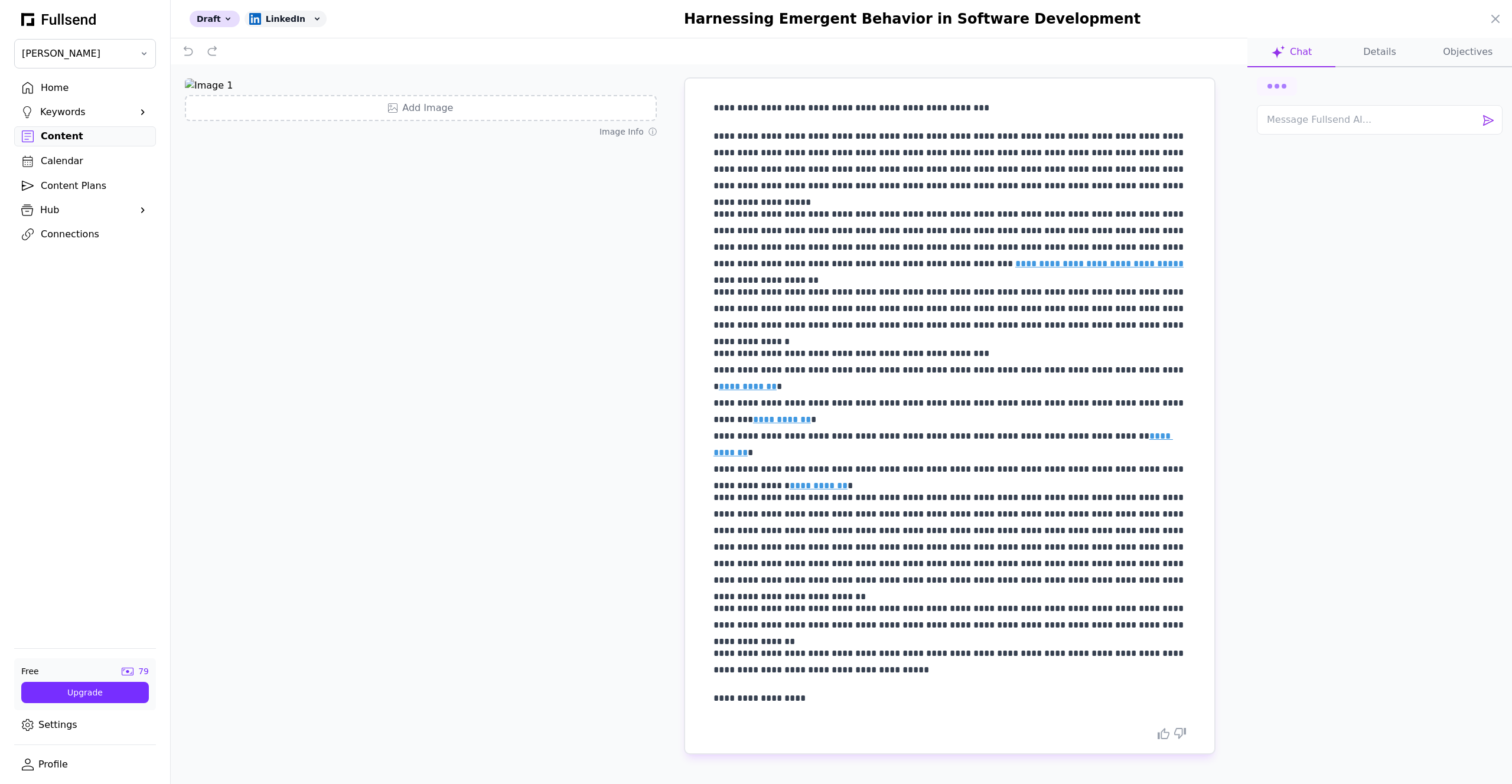
click at [1394, 54] on button "Details" at bounding box center [1380, 52] width 88 height 29
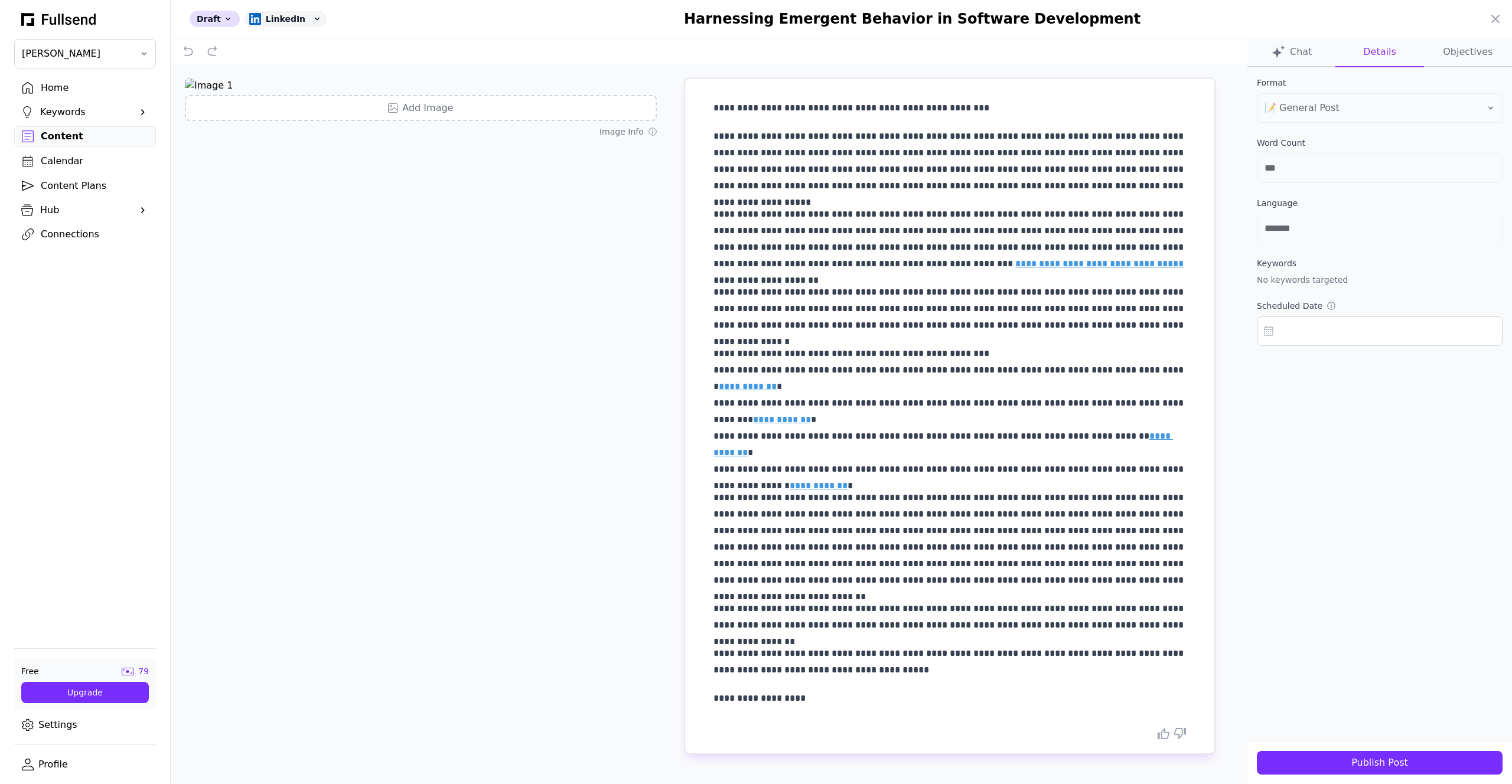
click at [1390, 762] on div "Publish Post" at bounding box center [1379, 762] width 227 height 14
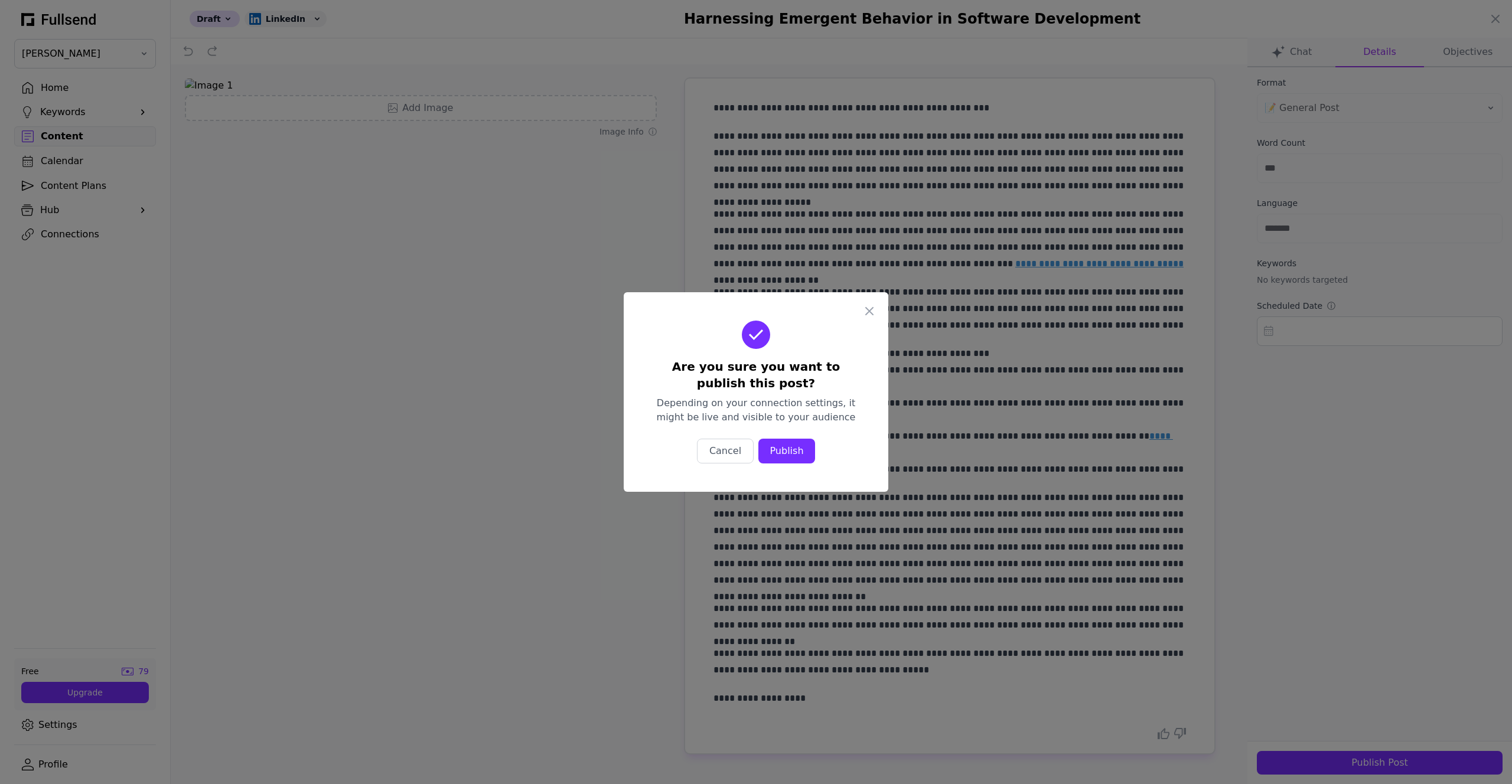
click at [785, 452] on div "Publish" at bounding box center [786, 450] width 38 height 14
